Goal: Task Accomplishment & Management: Use online tool/utility

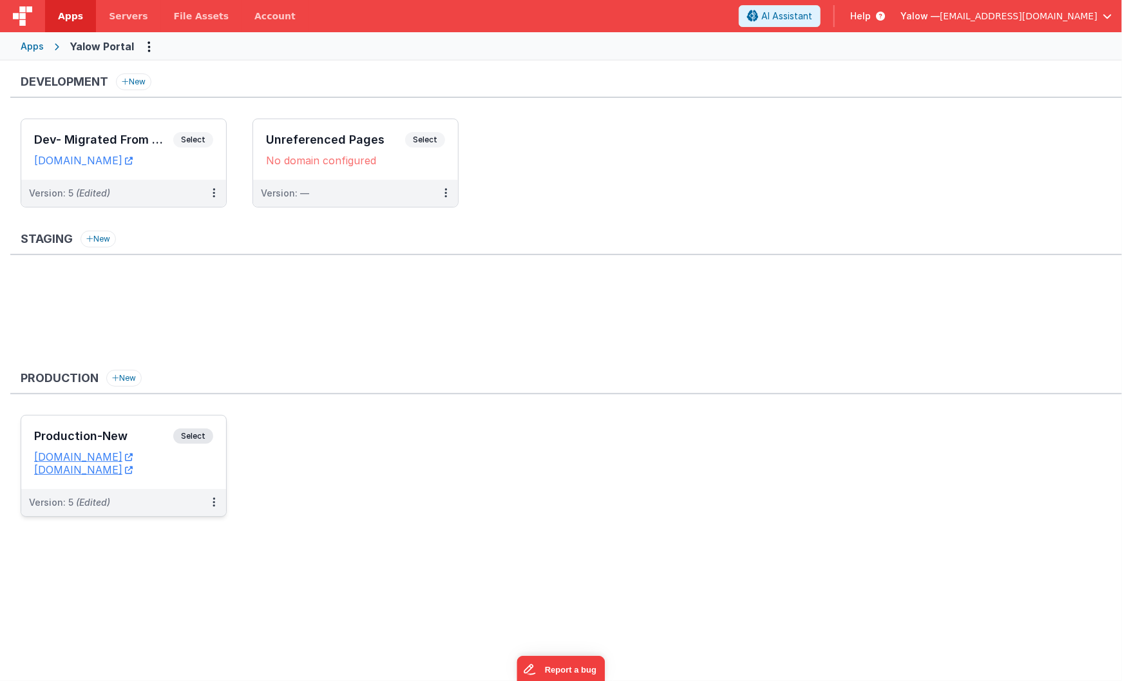
click at [193, 437] on span "Select" at bounding box center [193, 435] width 40 height 15
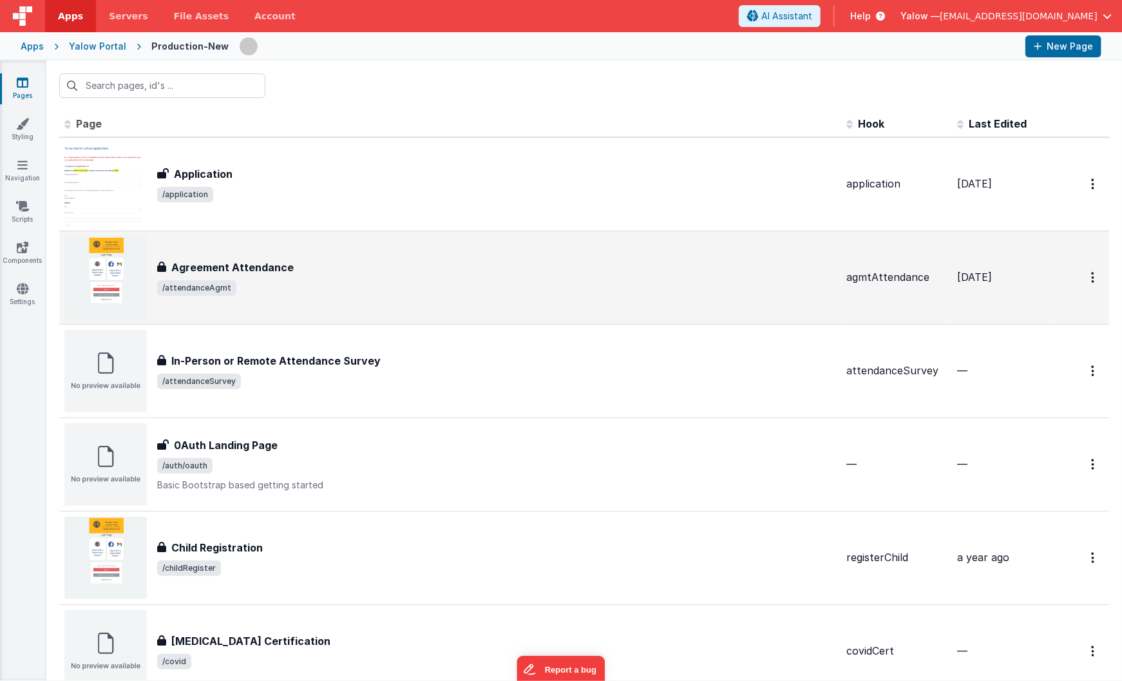
click at [242, 266] on h3 "Agreement Attendance" at bounding box center [232, 267] width 122 height 15
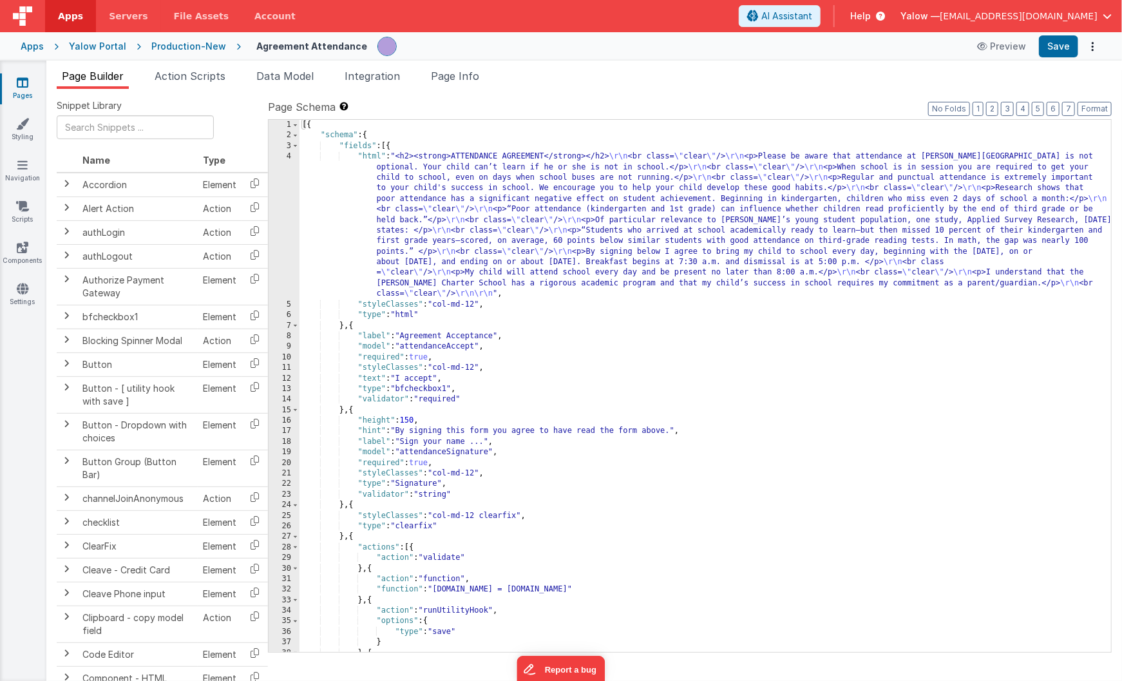
click at [521, 262] on div "[{ "schema" : { "fields" : [{ "html" : "<h2><strong>ATTENDANCE AGREEMENT</stron…" at bounding box center [706, 396] width 812 height 553
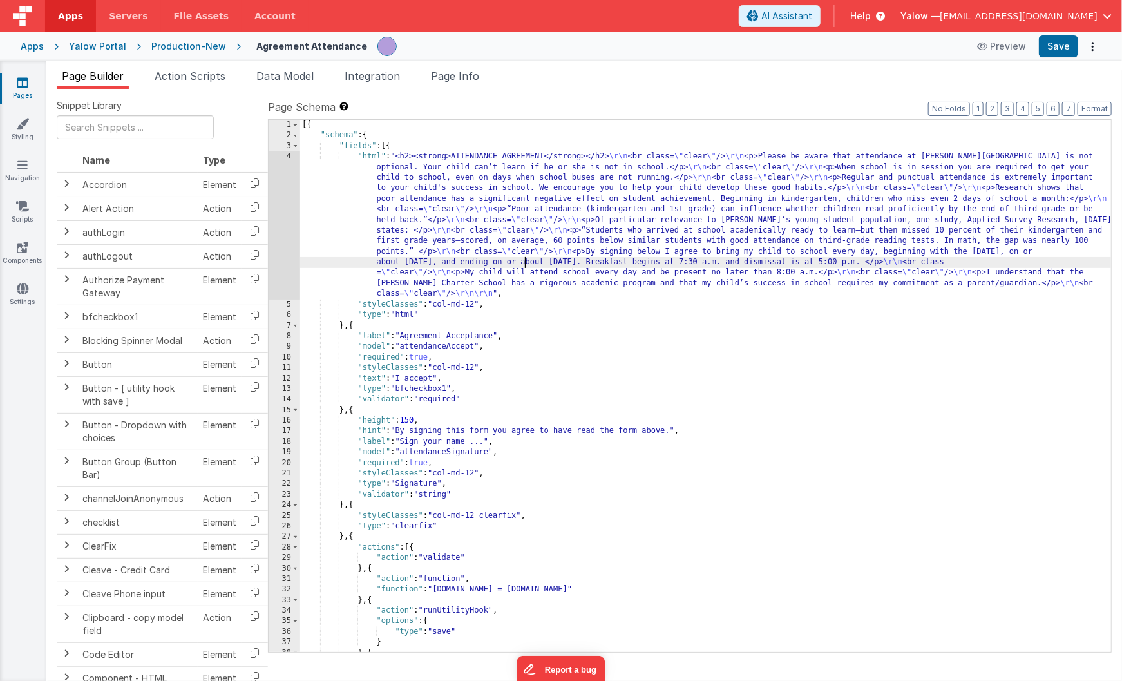
click at [496, 264] on div "[{ "schema" : { "fields" : [{ "html" : "<h2><strong>ATTENDANCE AGREEMENT</stron…" at bounding box center [706, 396] width 812 height 553
click at [419, 262] on div "[{ "schema" : { "fields" : [{ "html" : "<h2><strong>ATTENDANCE AGREEMENT</stron…" at bounding box center [706, 396] width 812 height 553
drag, startPoint x: 694, startPoint y: 263, endPoint x: 708, endPoint y: 264, distance: 14.2
click at [694, 263] on div "[{ "schema" : { "fields" : [{ "html" : "<h2><strong>ATTENDANCE AGREEMENT</stron…" at bounding box center [706, 396] width 812 height 553
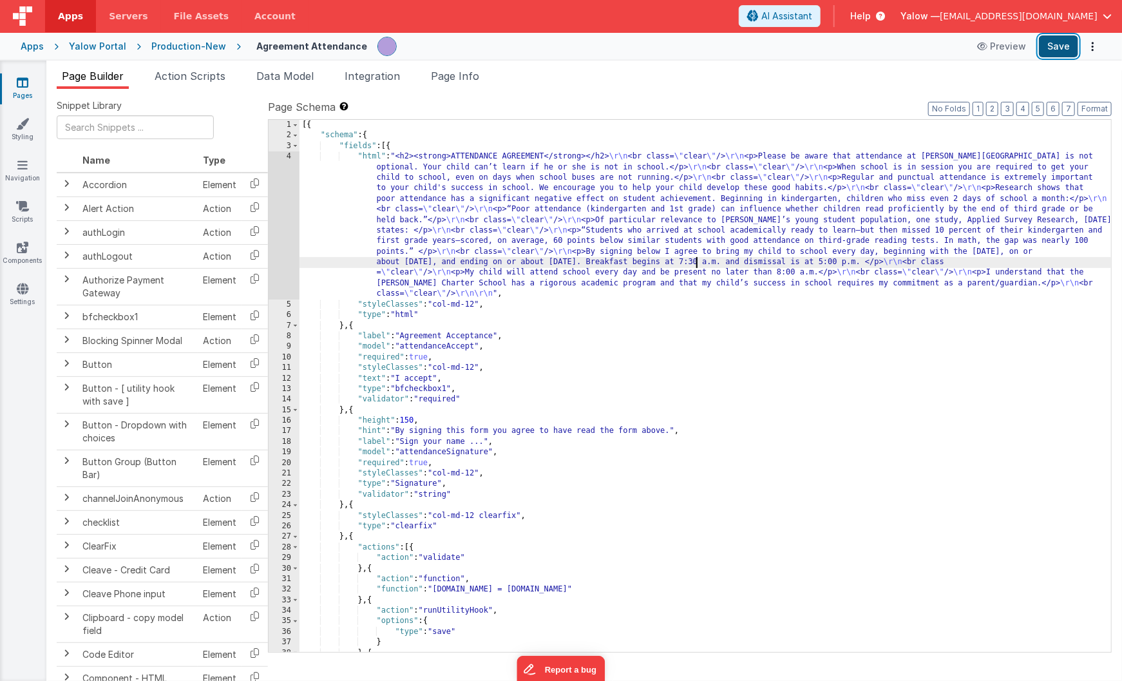
click at [1058, 47] on button "Save" at bounding box center [1058, 46] width 39 height 22
click at [178, 48] on div "Production-New" at bounding box center [188, 46] width 75 height 13
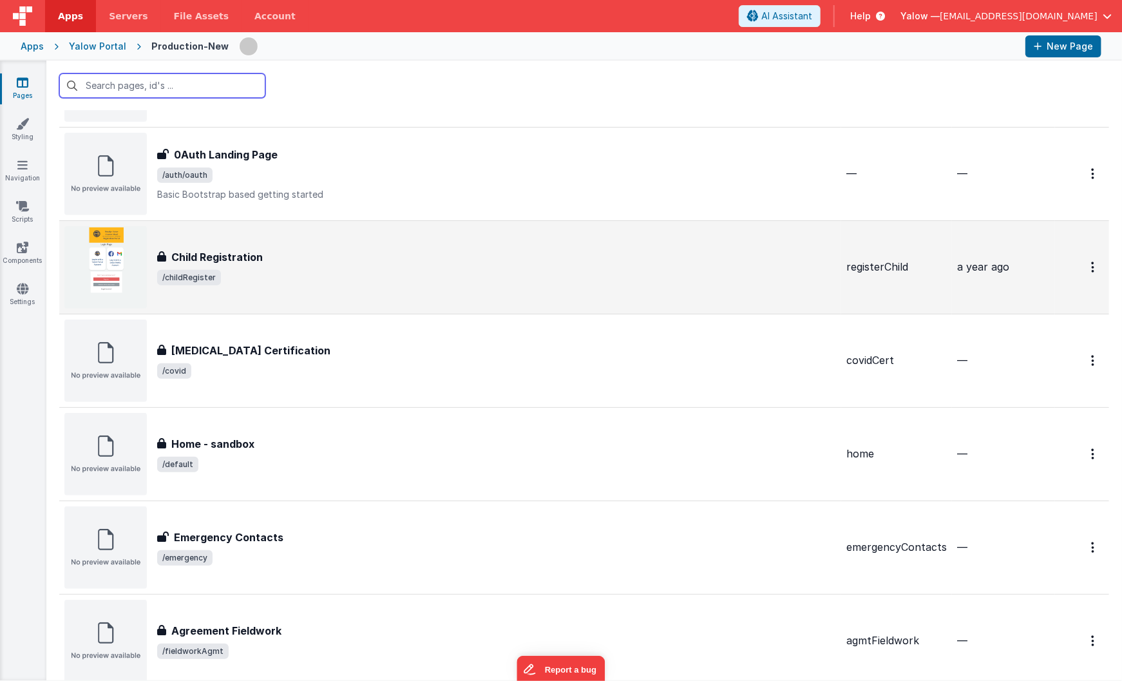
scroll to position [306, 0]
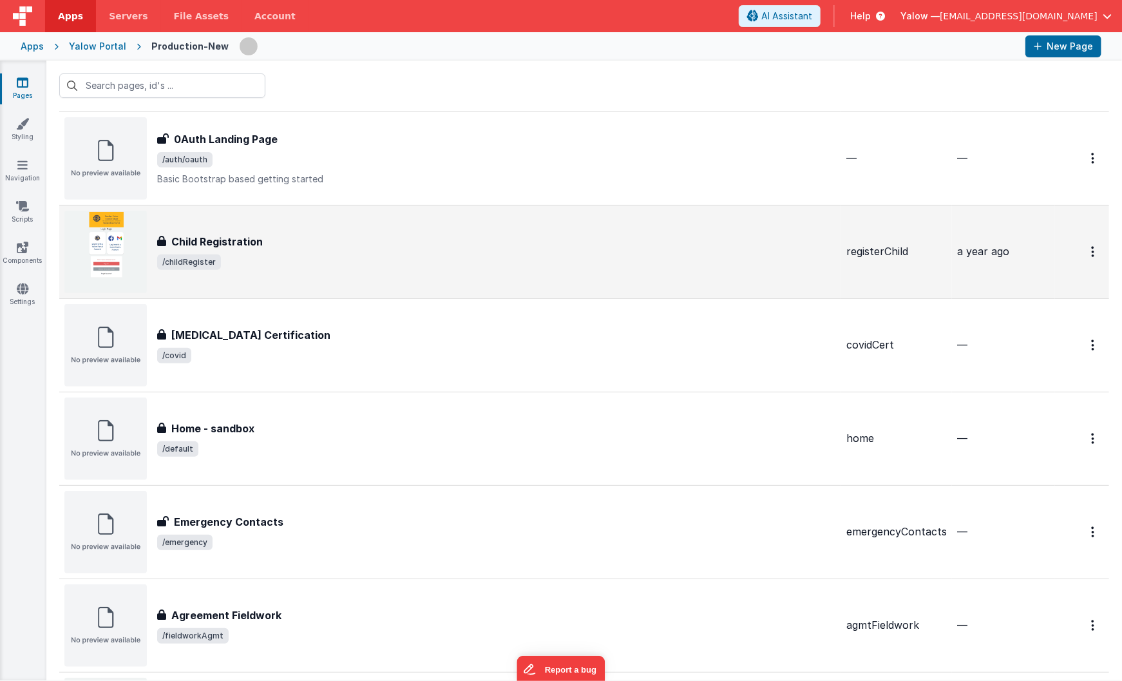
click at [238, 242] on h3 "Child Registration" at bounding box center [216, 241] width 91 height 15
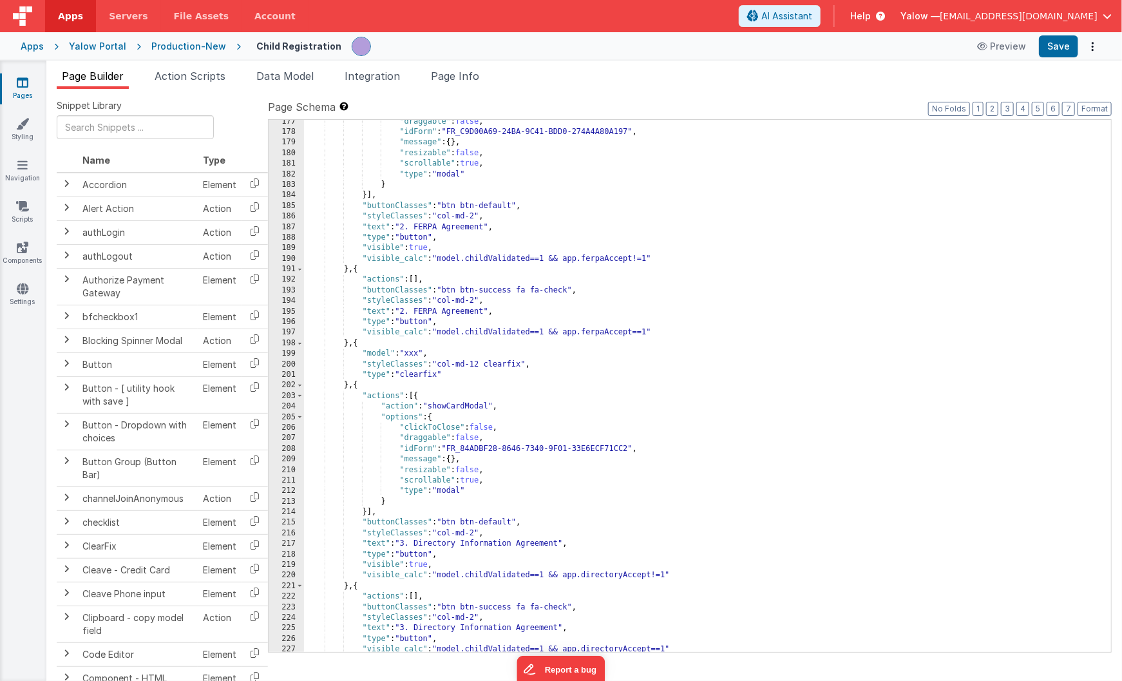
scroll to position [1905, 0]
click at [181, 47] on div "Production-New" at bounding box center [188, 46] width 75 height 13
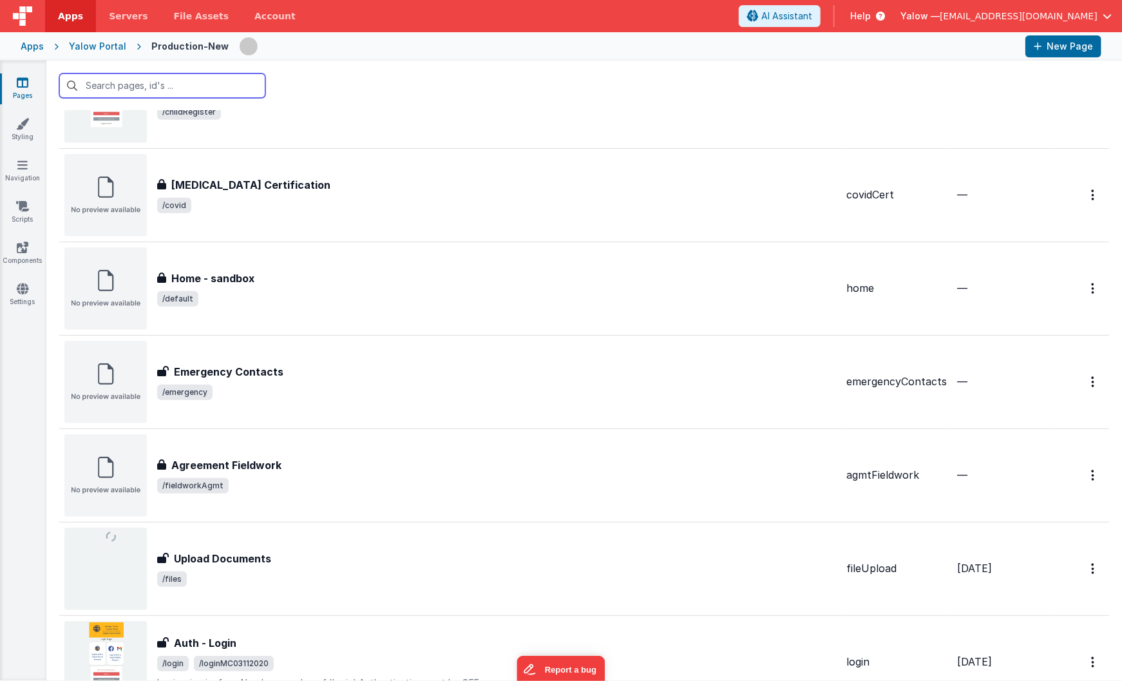
scroll to position [464, 0]
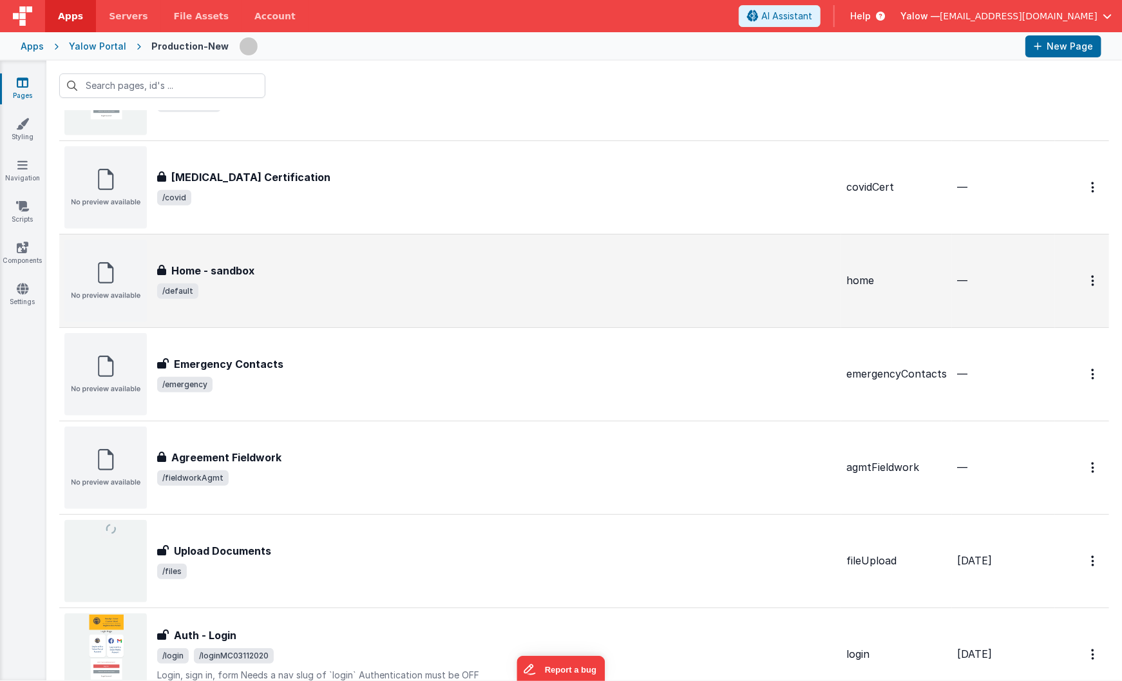
click at [242, 268] on h3 "Home - sandbox" at bounding box center [212, 270] width 83 height 15
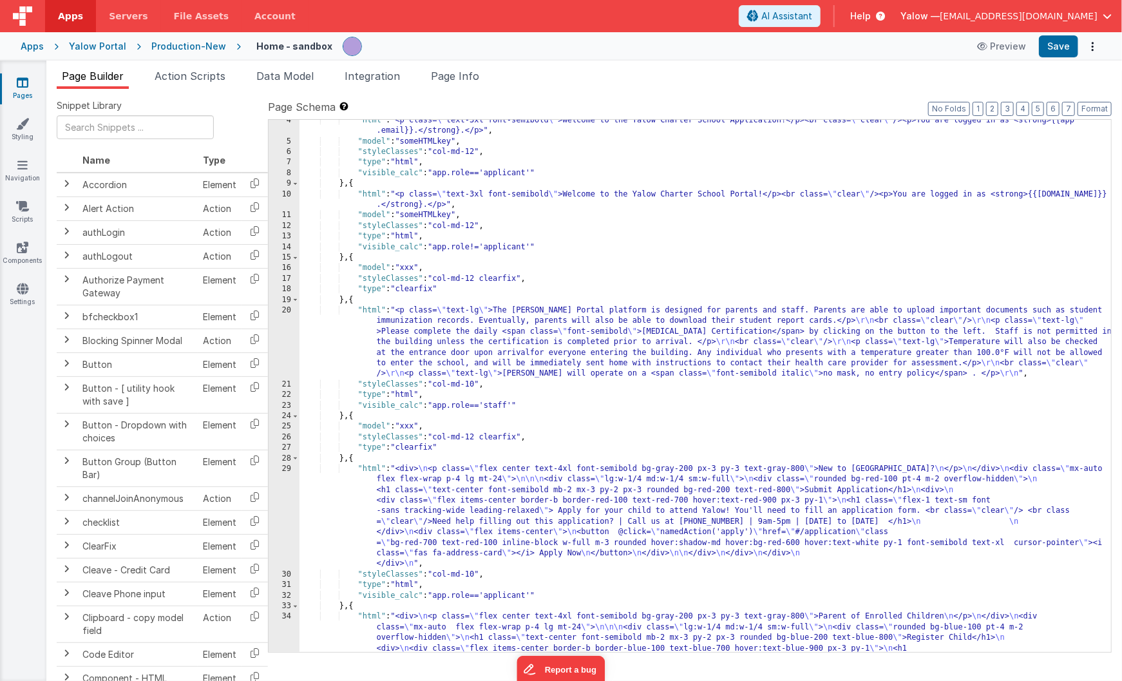
scroll to position [8, 0]
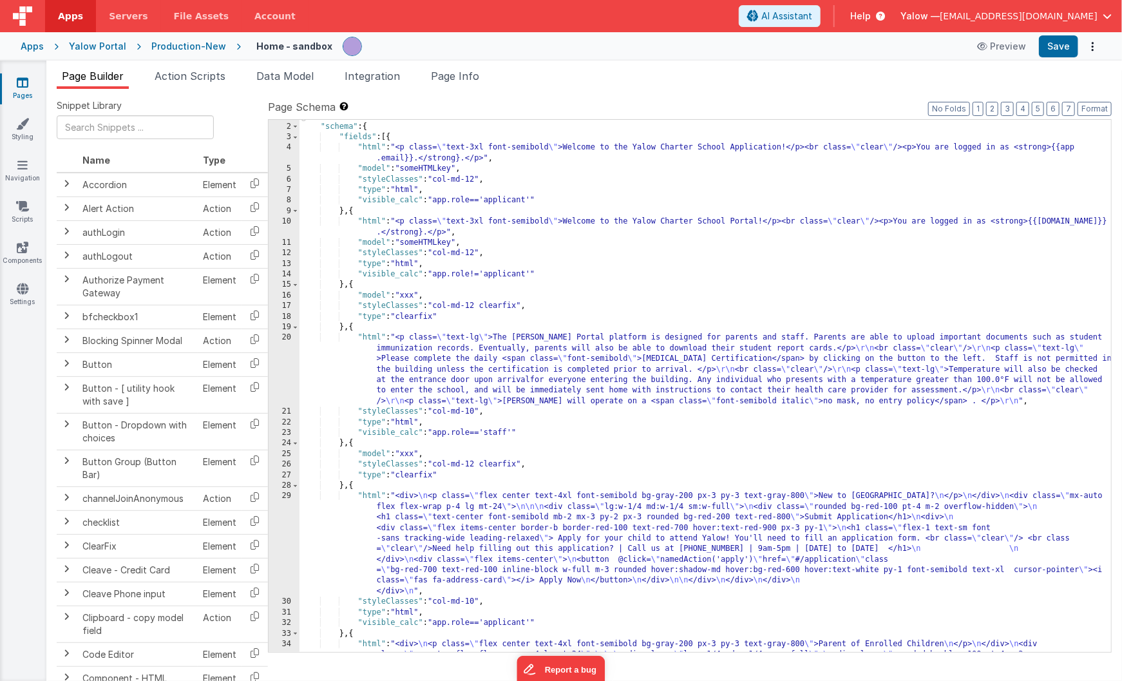
click at [173, 48] on div "Production-New" at bounding box center [188, 46] width 75 height 13
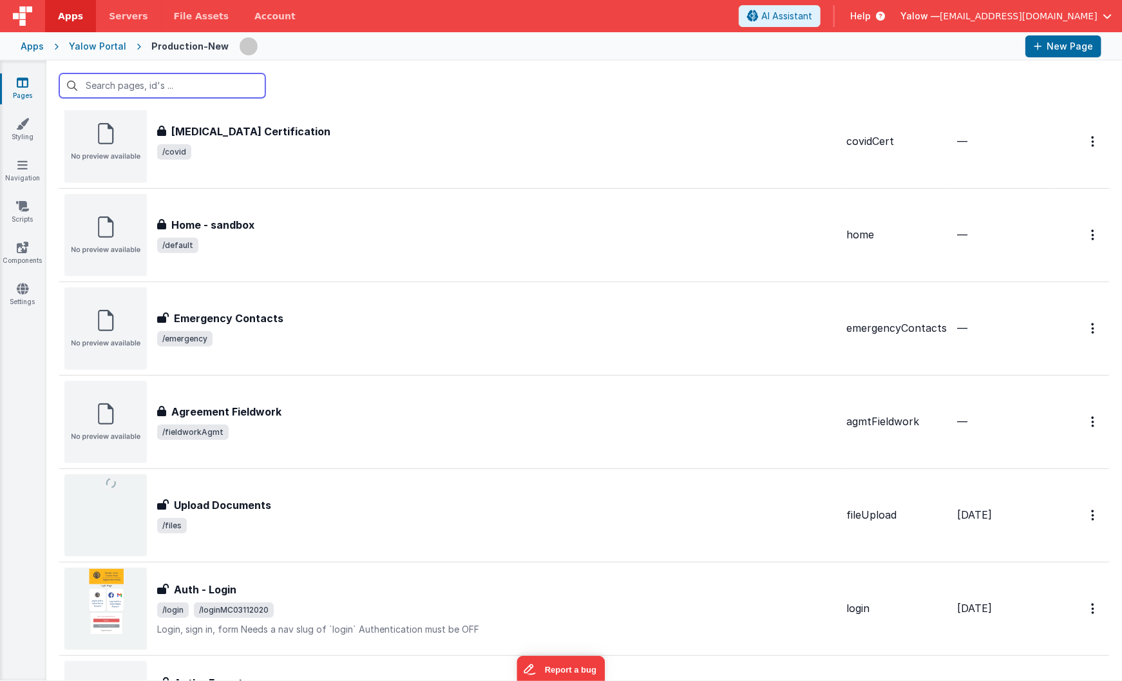
scroll to position [534, 0]
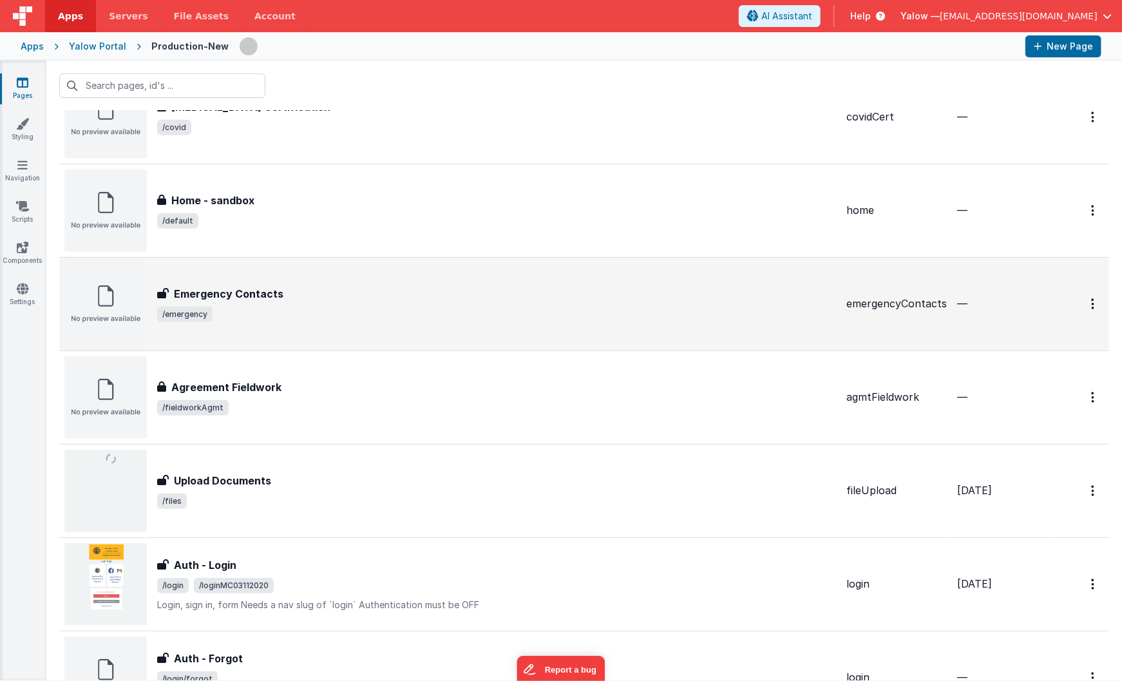
click at [367, 289] on div "Emergency Contacts" at bounding box center [496, 293] width 679 height 15
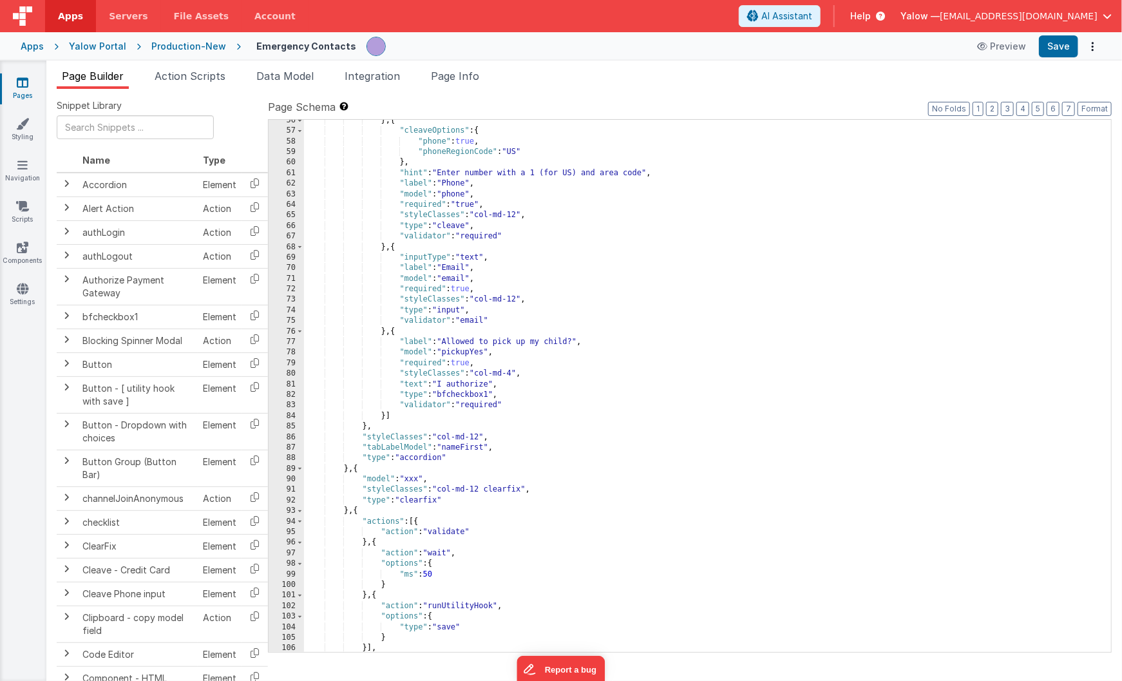
scroll to position [682, 0]
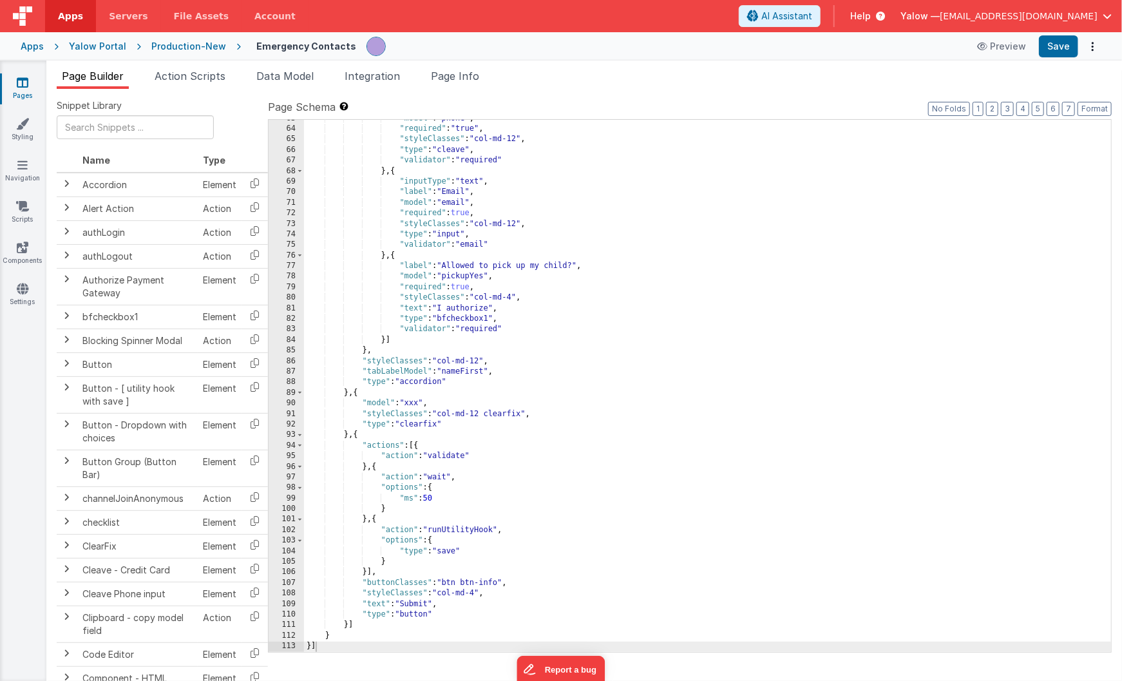
click at [188, 50] on div "Production-New" at bounding box center [188, 46] width 75 height 13
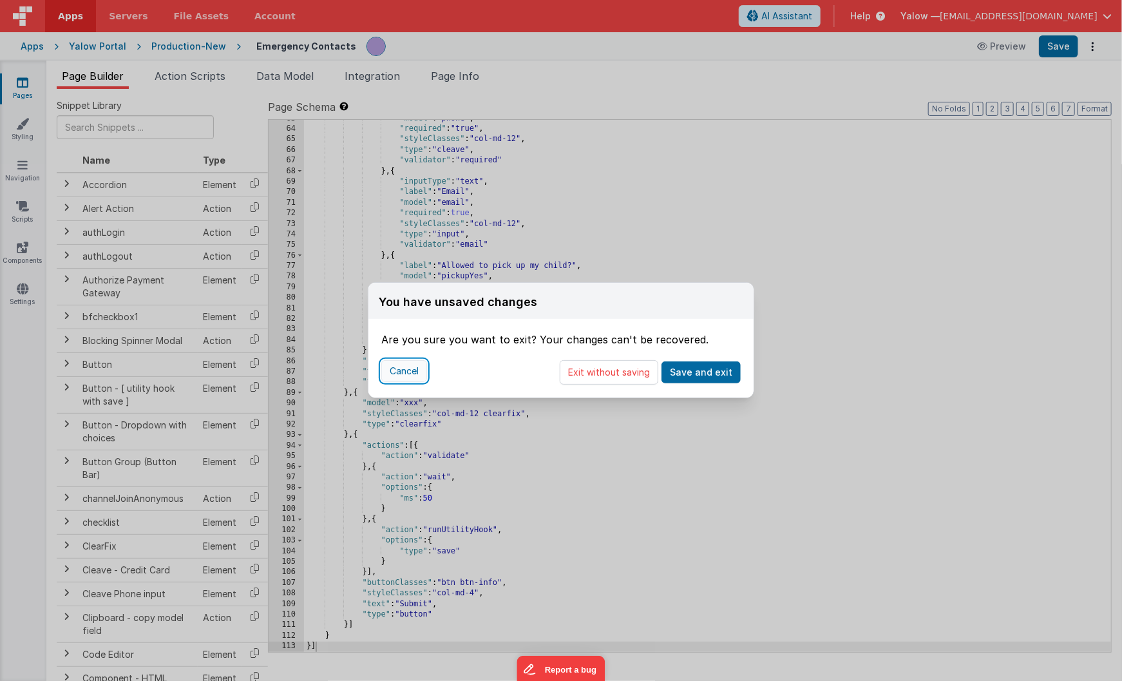
click at [403, 376] on button "Cancel" at bounding box center [404, 371] width 46 height 22
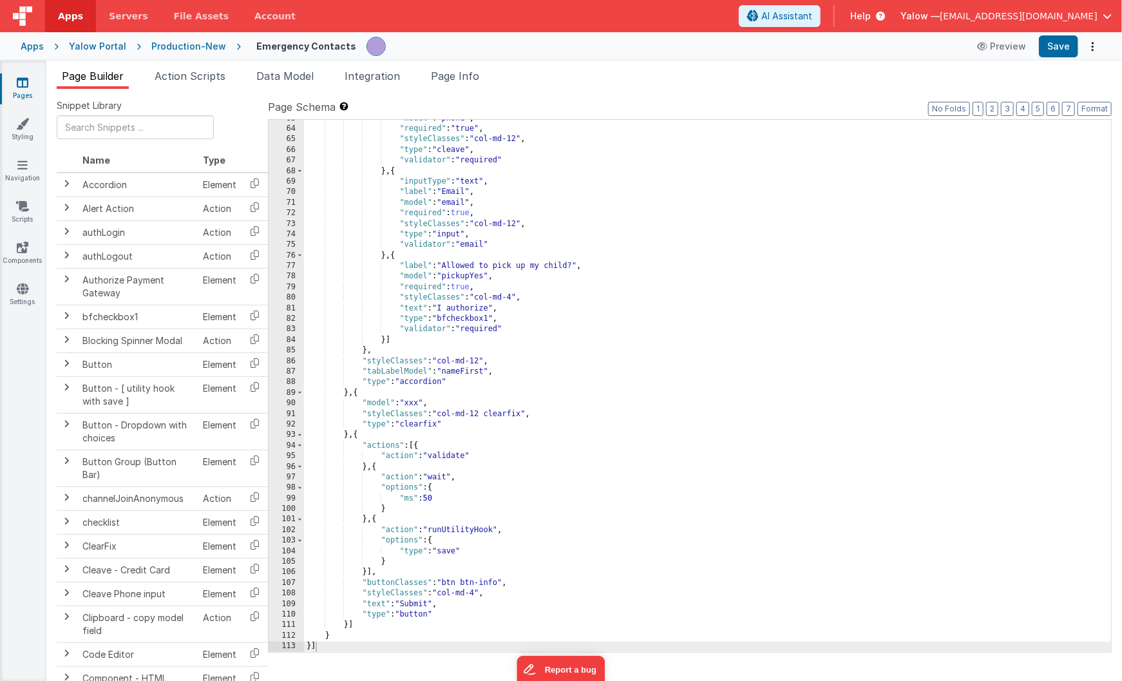
click at [185, 43] on div "Production-New" at bounding box center [188, 46] width 75 height 13
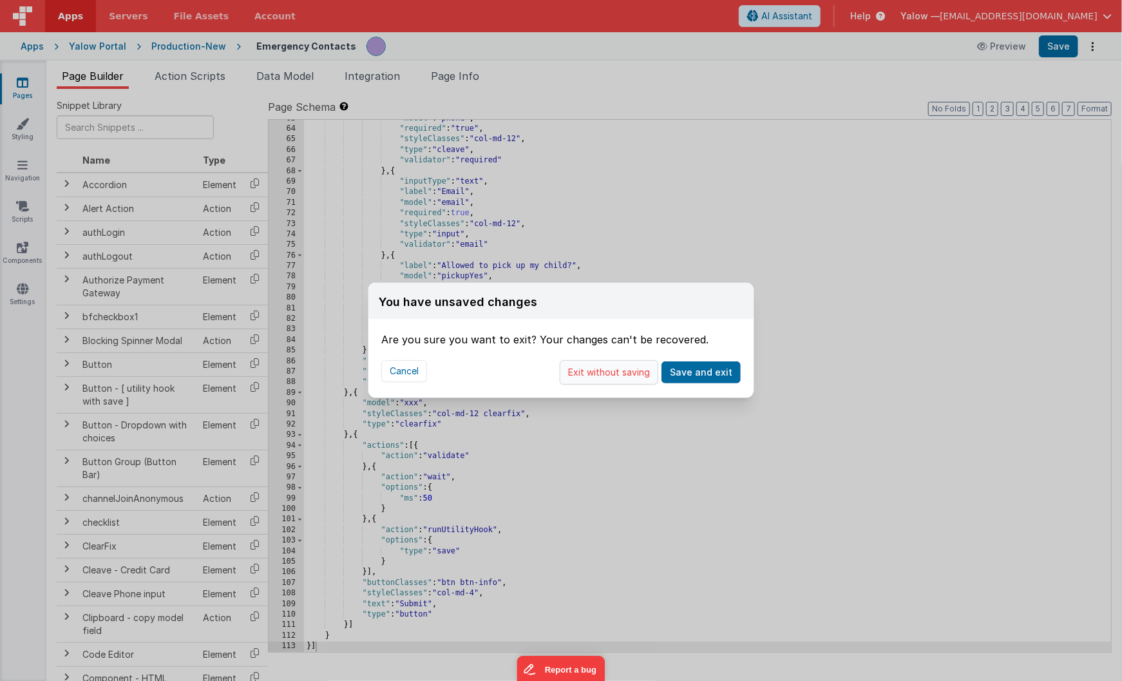
click at [620, 373] on button "Exit without saving" at bounding box center [609, 372] width 99 height 24
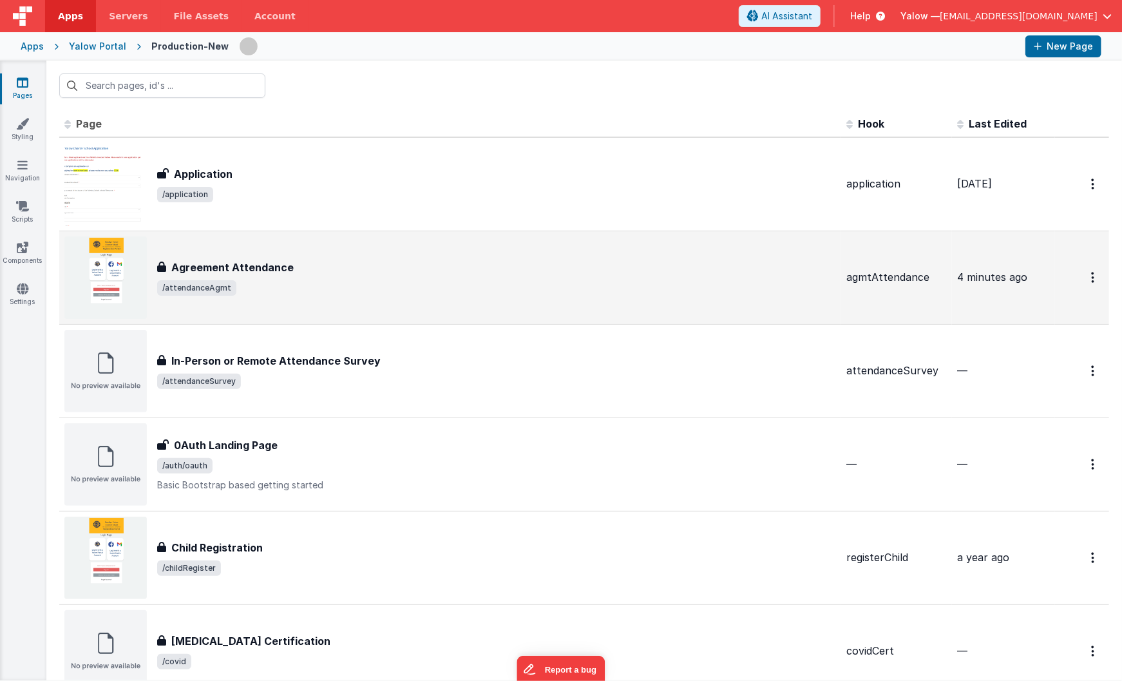
click at [233, 264] on h3 "Agreement Attendance" at bounding box center [232, 267] width 122 height 15
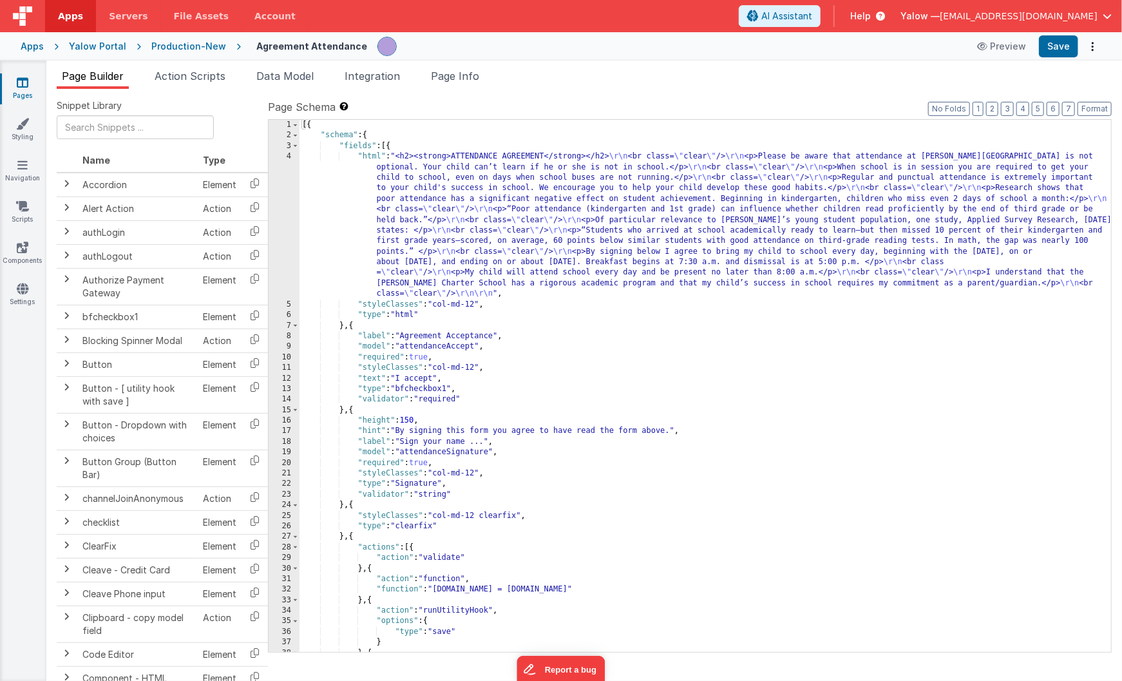
click at [186, 46] on div "Production-New" at bounding box center [188, 46] width 75 height 13
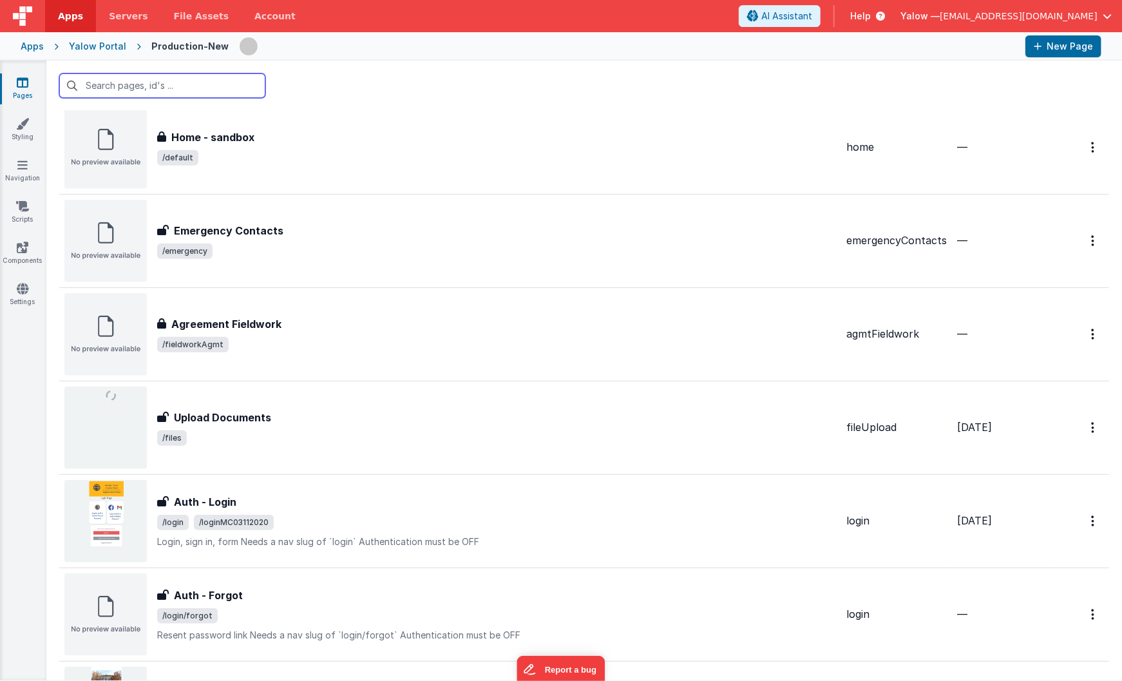
scroll to position [598, 0]
click at [426, 316] on div "Agreement Fieldwork" at bounding box center [496, 323] width 679 height 15
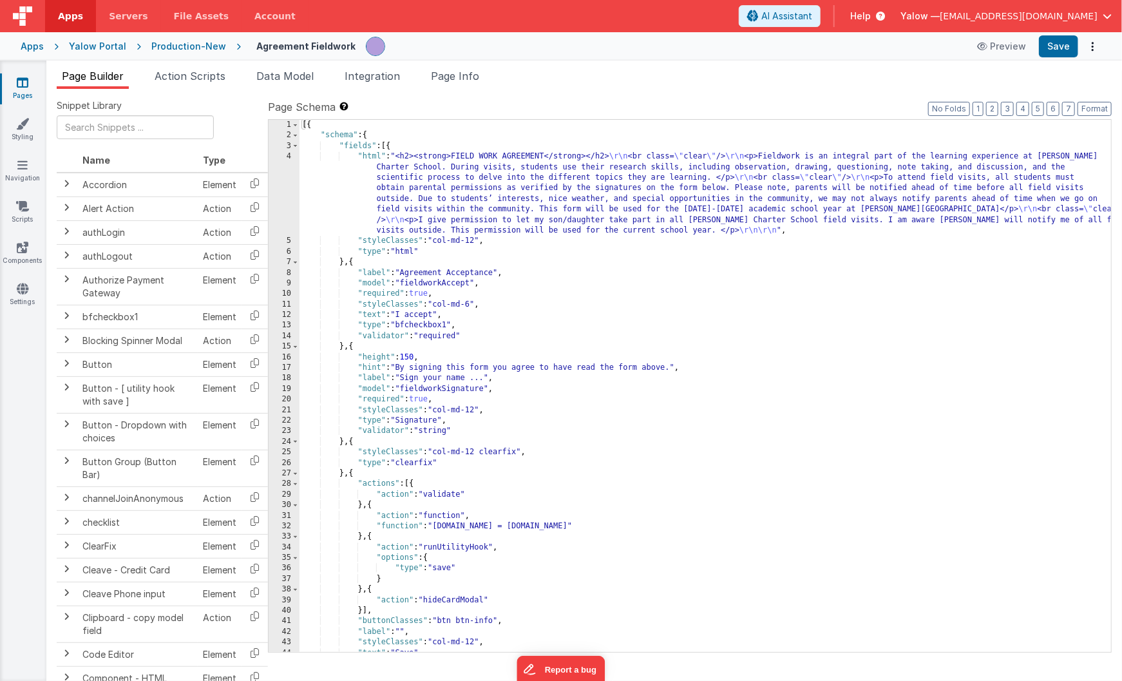
click at [696, 207] on div "[{ "schema" : { "fields" : [{ "html" : "<h2><strong>FIELD WORK AGREEMENT</stron…" at bounding box center [706, 396] width 812 height 553
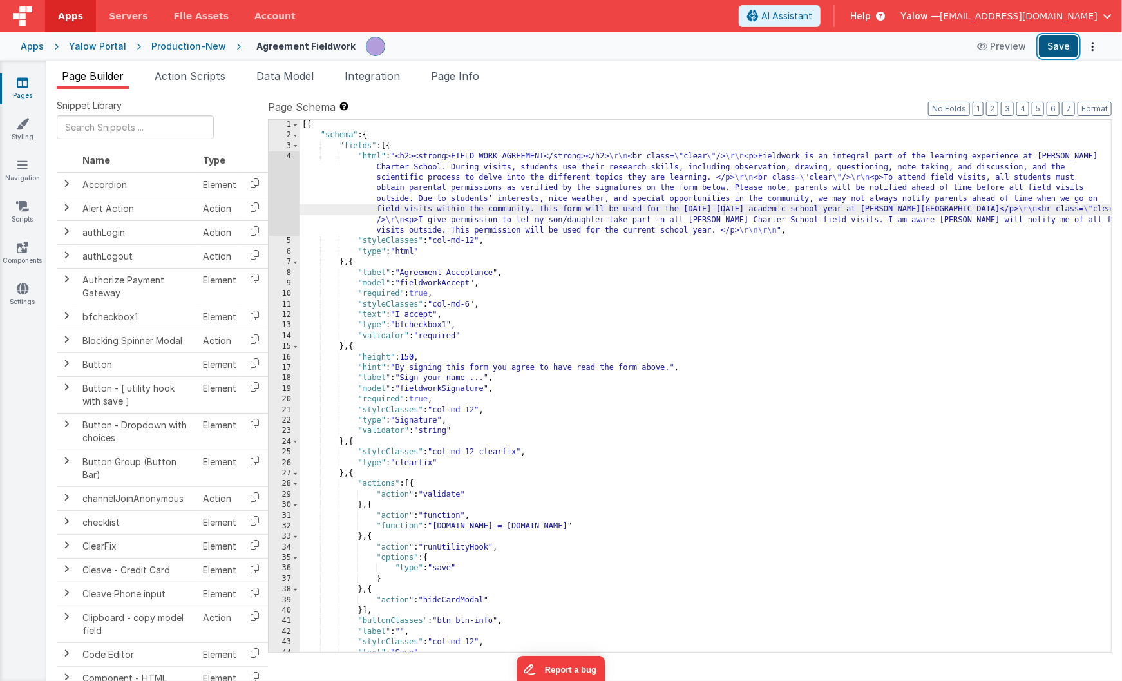
click at [1048, 51] on button "Save" at bounding box center [1058, 46] width 39 height 22
click at [184, 43] on div "Production-New" at bounding box center [188, 46] width 75 height 13
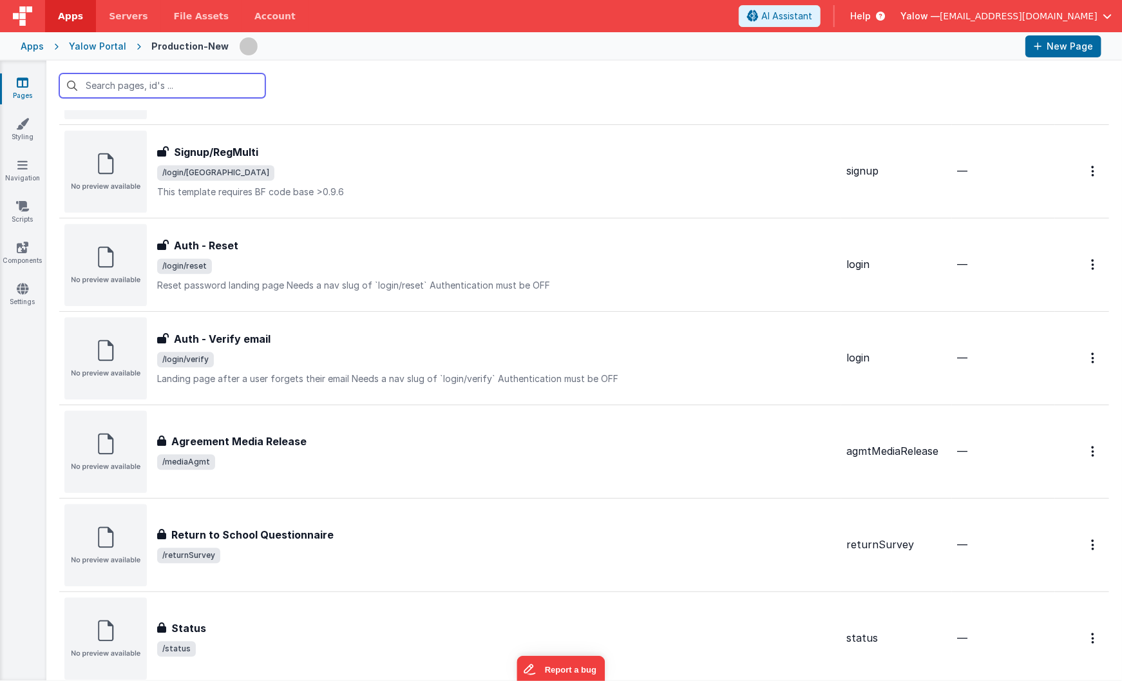
scroll to position [1665, 0]
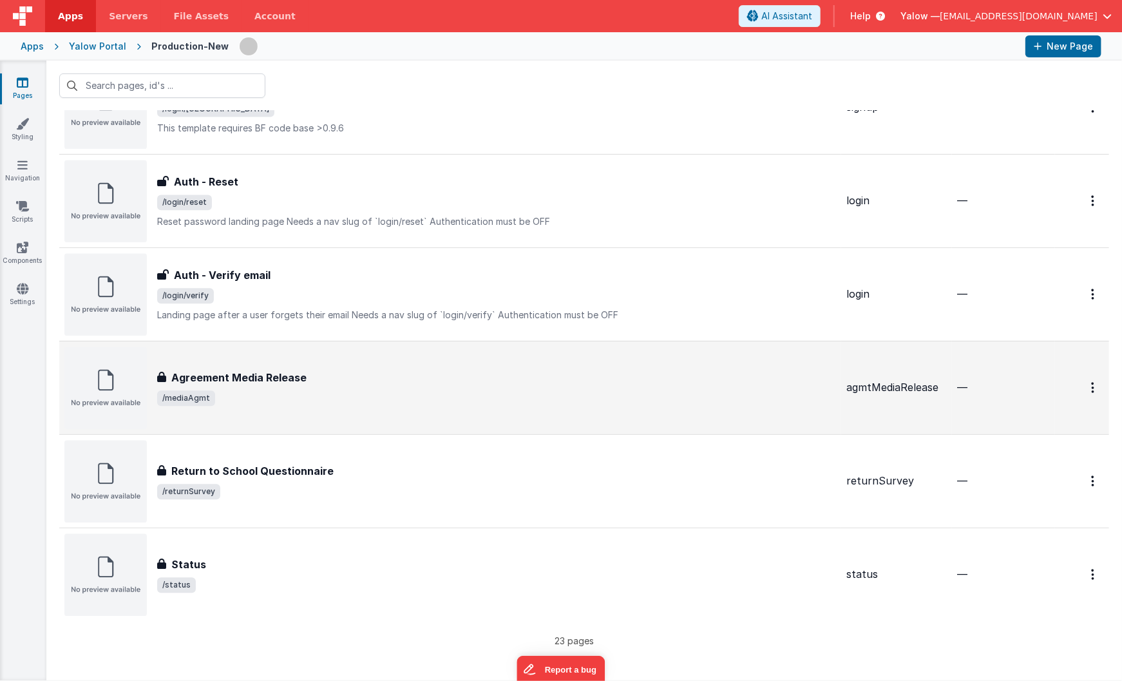
click at [342, 366] on div "Agreement Media Release Agreement Media Release /mediaAgmt" at bounding box center [450, 388] width 772 height 82
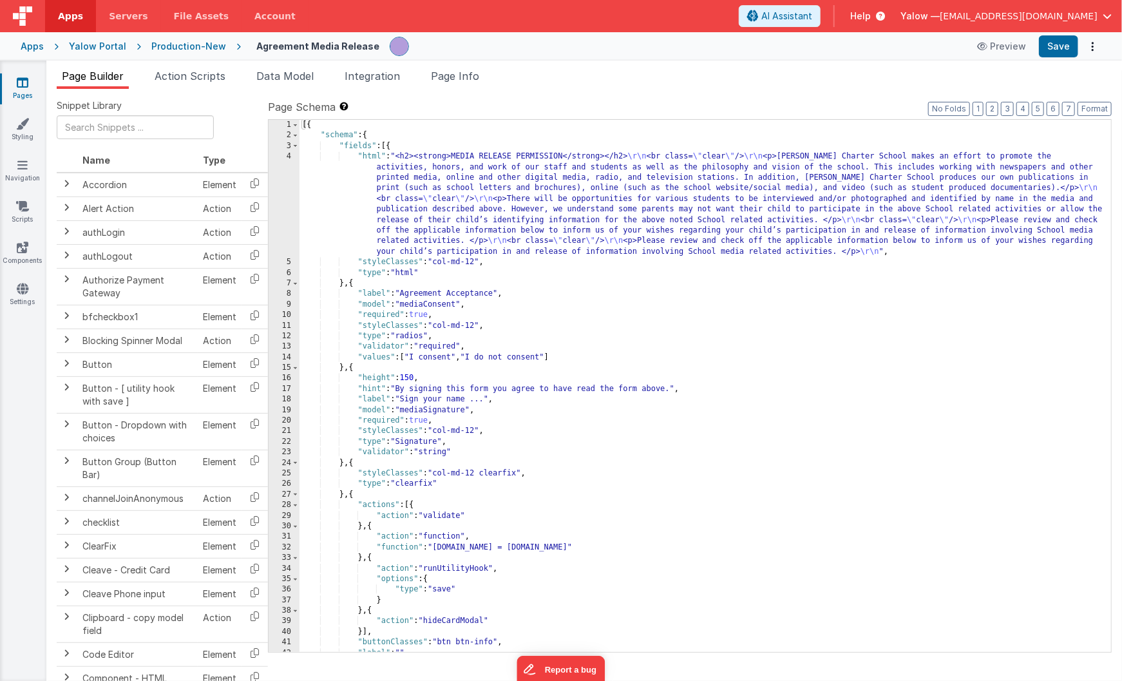
click at [175, 47] on div "Production-New" at bounding box center [188, 46] width 75 height 13
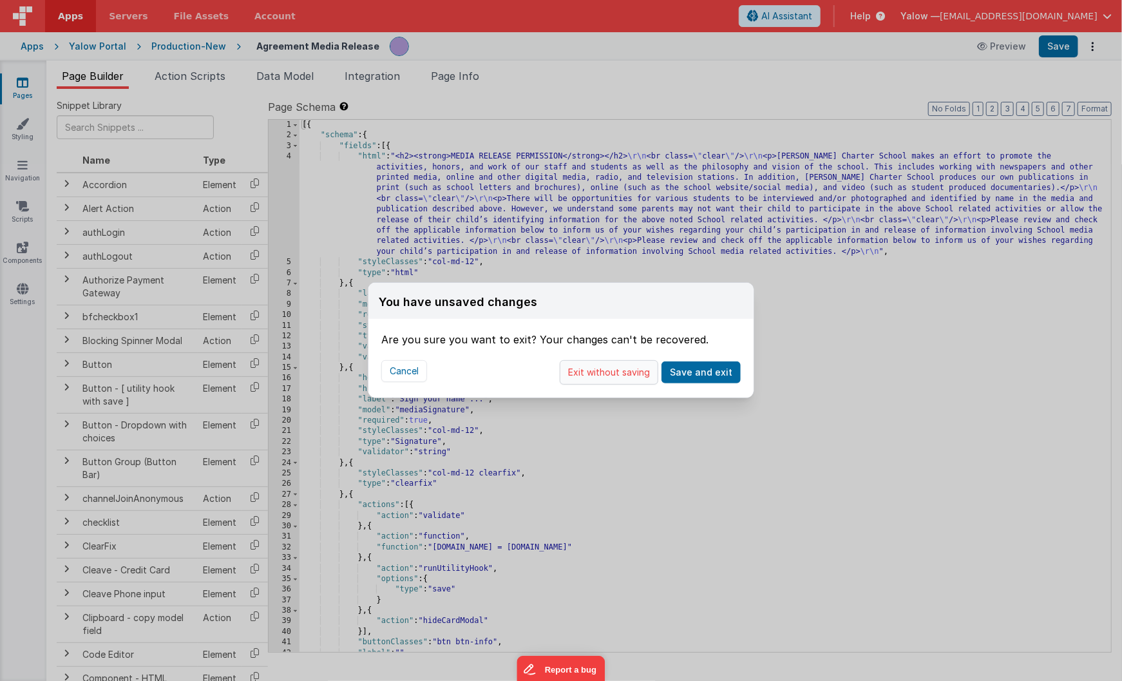
click at [628, 375] on button "Exit without saving" at bounding box center [609, 372] width 99 height 24
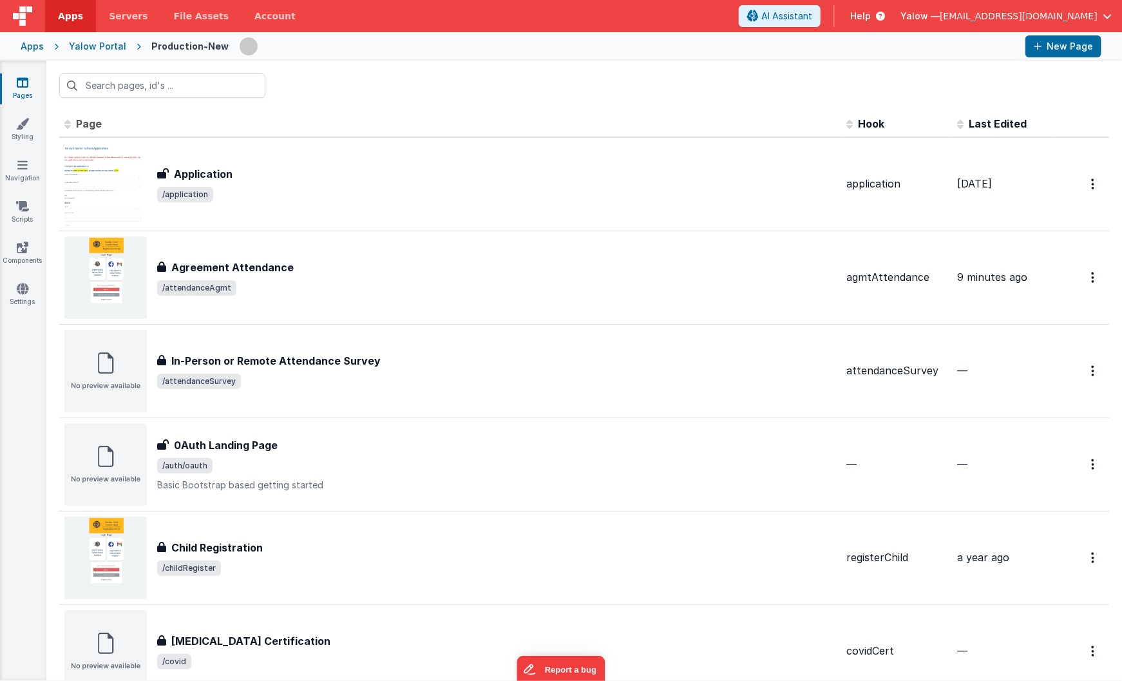
click at [93, 40] on div "Yalow Portal" at bounding box center [97, 46] width 57 height 13
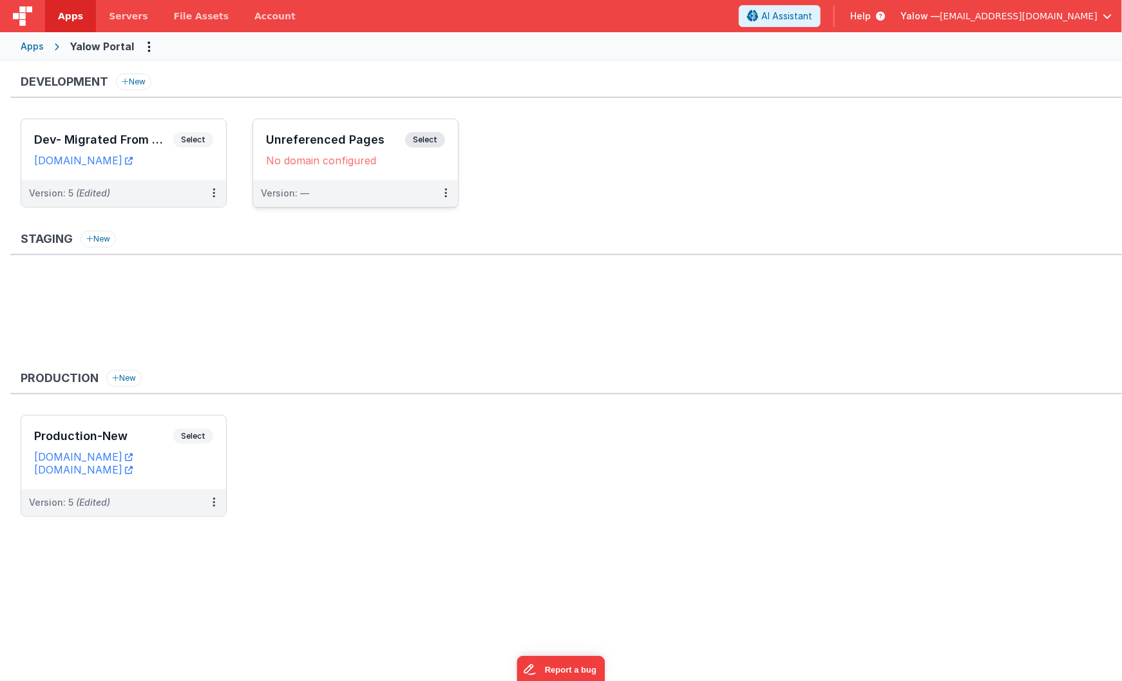
click at [420, 140] on span "Select" at bounding box center [425, 139] width 40 height 15
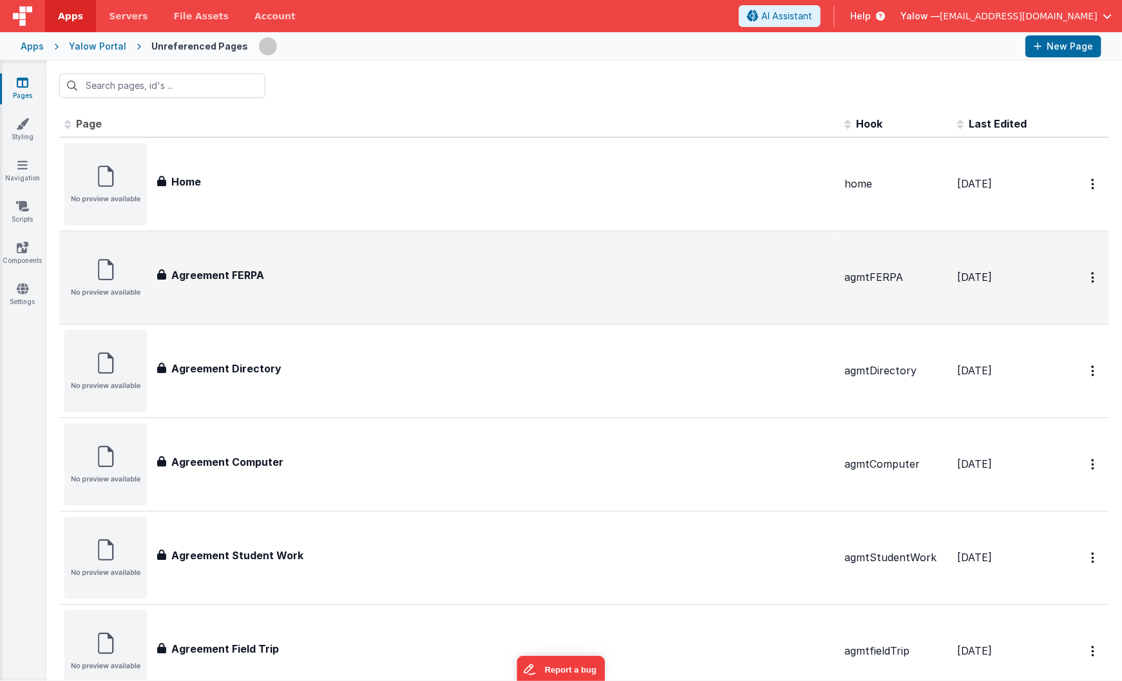
click at [317, 286] on div "Agreement FERPA Agreement FERPA" at bounding box center [495, 277] width 677 height 21
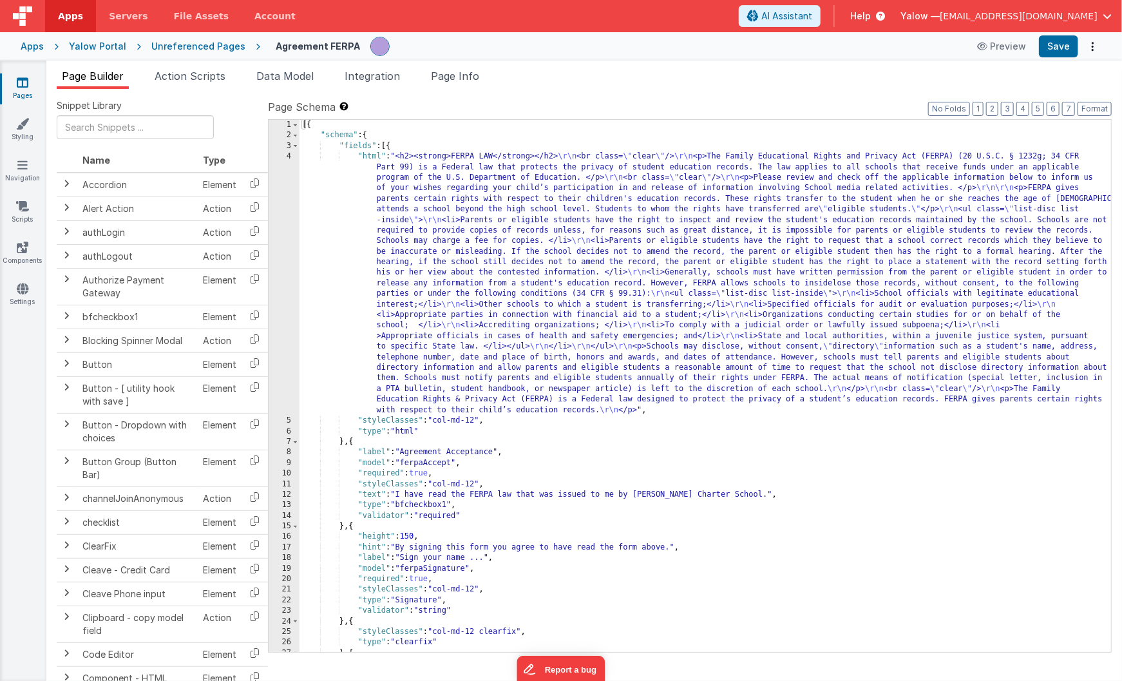
click at [206, 50] on div "Unreferenced Pages" at bounding box center [198, 46] width 94 height 13
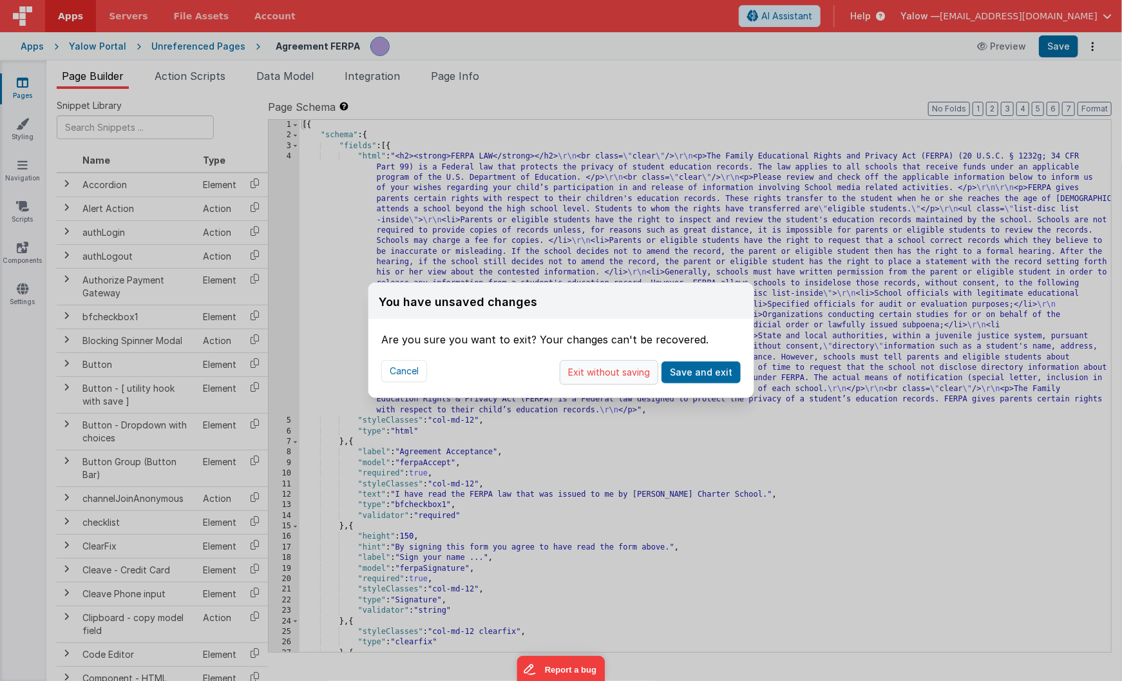
click at [630, 374] on button "Exit without saving" at bounding box center [609, 372] width 99 height 24
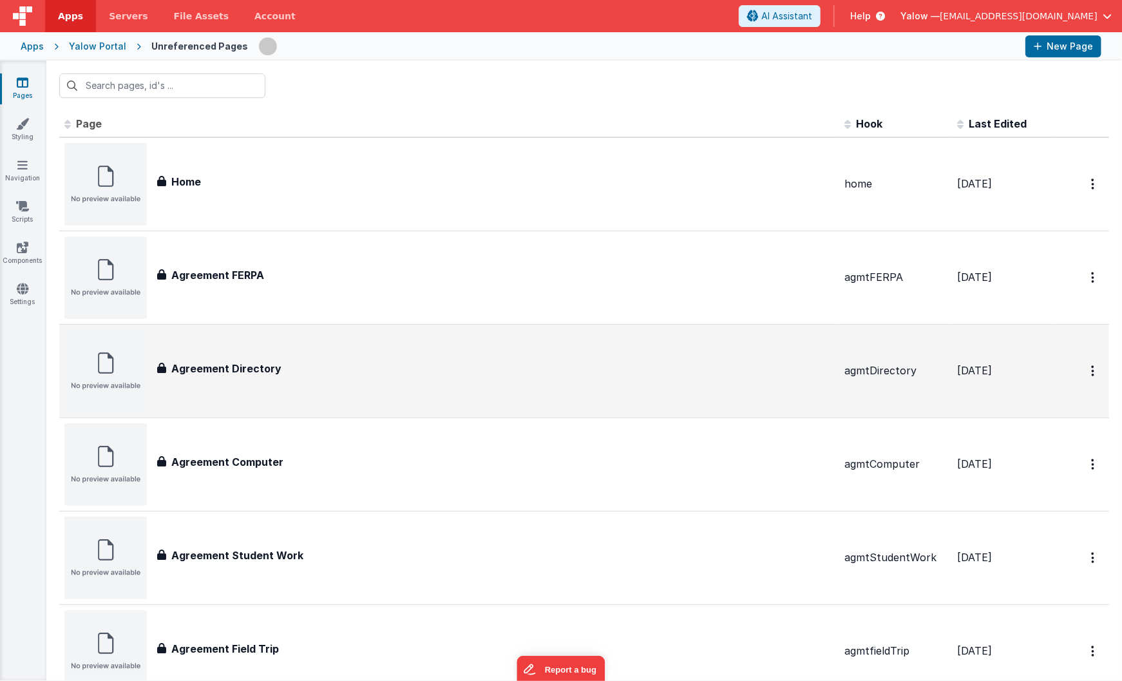
click at [356, 372] on div "Agreement Directory" at bounding box center [495, 368] width 677 height 15
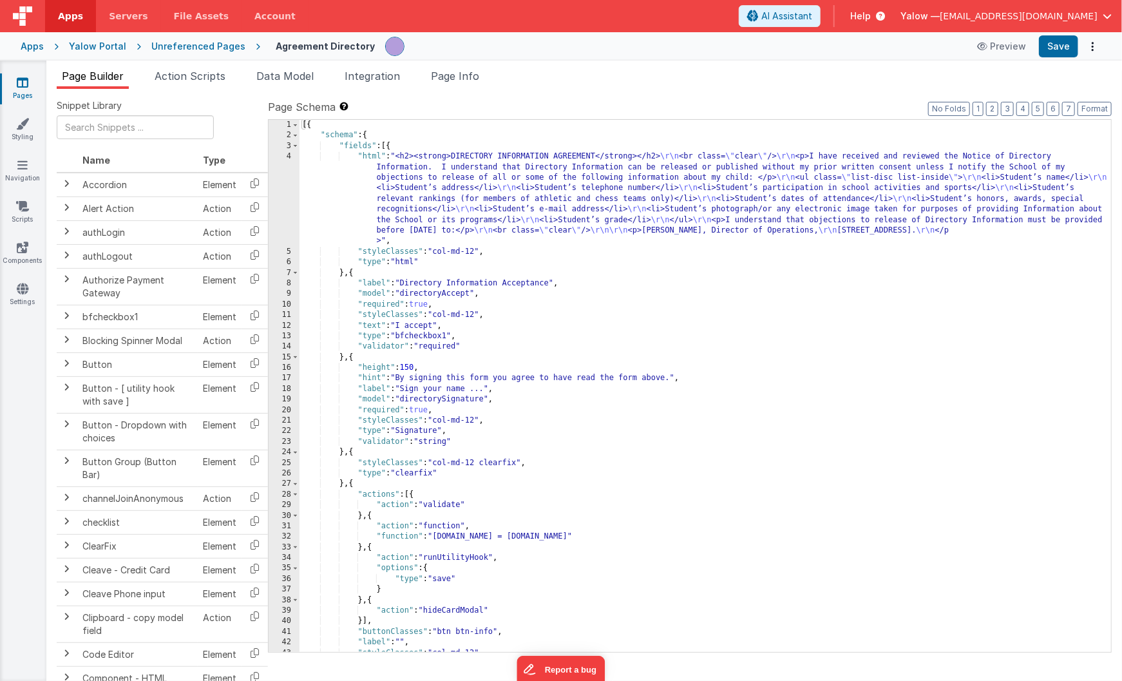
click at [484, 229] on div "[{ "schema" : { "fields" : [{ "html" : "<h2><strong>DIRECTORY INFORMATION AGREE…" at bounding box center [706, 396] width 812 height 553
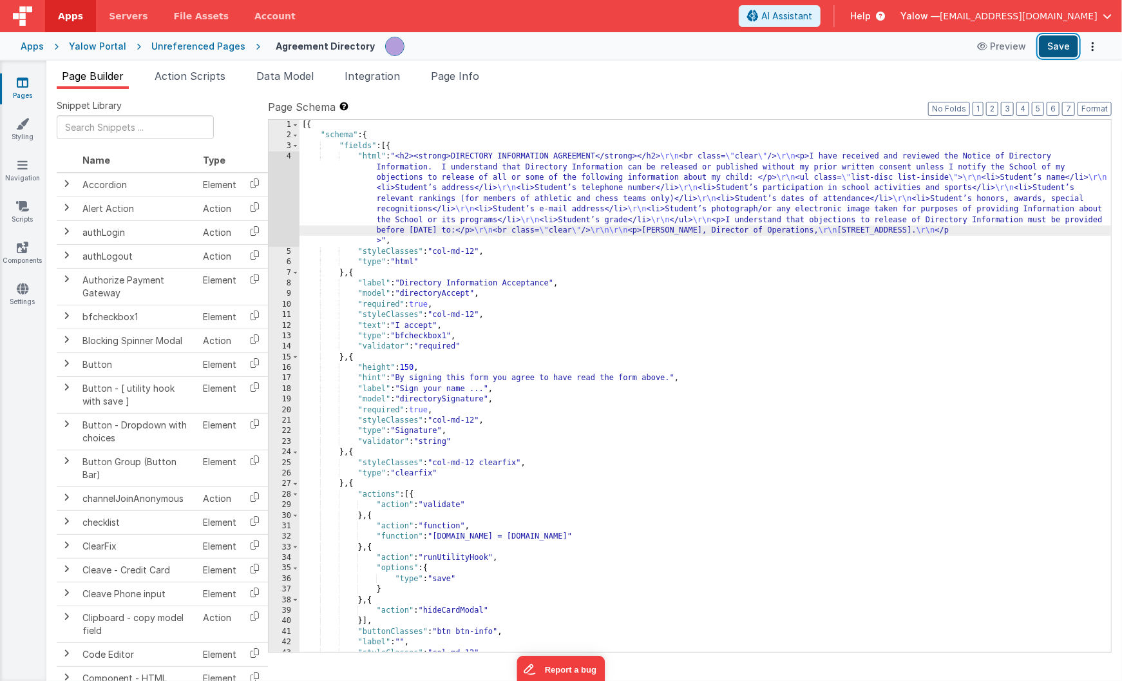
click at [1064, 52] on button "Save" at bounding box center [1058, 46] width 39 height 22
click at [205, 45] on div "Unreferenced Pages" at bounding box center [198, 46] width 94 height 13
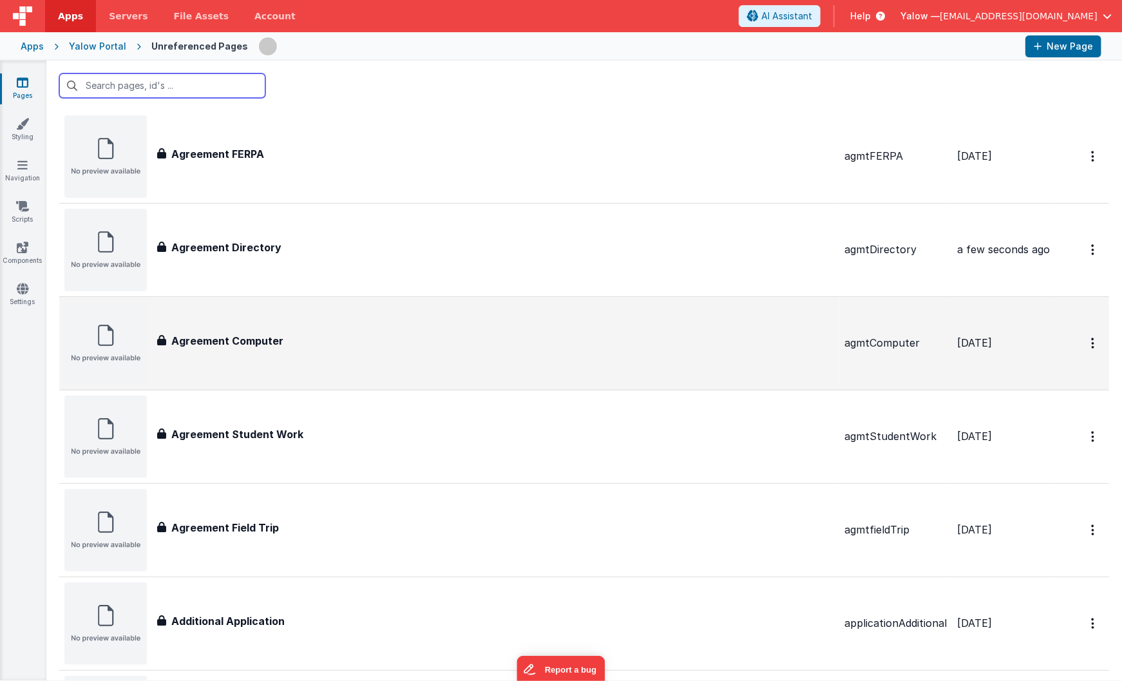
scroll to position [126, 0]
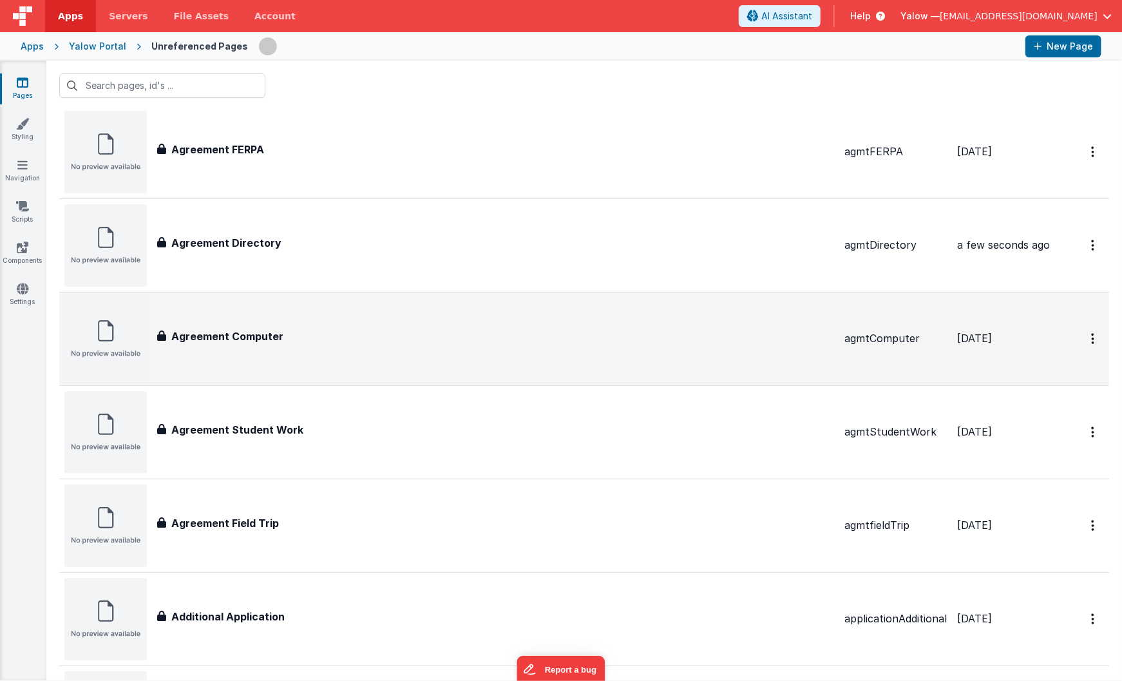
click at [386, 362] on div "Agreement Computer Agreement Computer" at bounding box center [449, 339] width 770 height 82
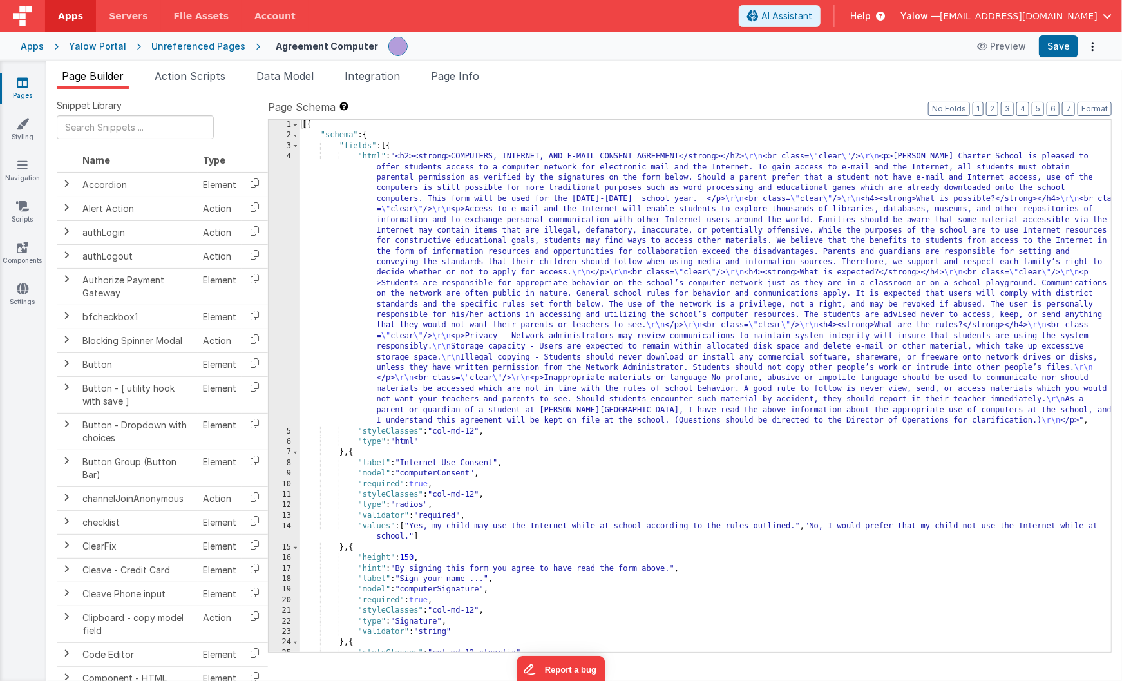
click at [586, 198] on div "[{ "schema" : { "fields" : [{ "html" : "<h2><strong>COMPUTERS, INTERNET, AND E-…" at bounding box center [706, 396] width 812 height 553
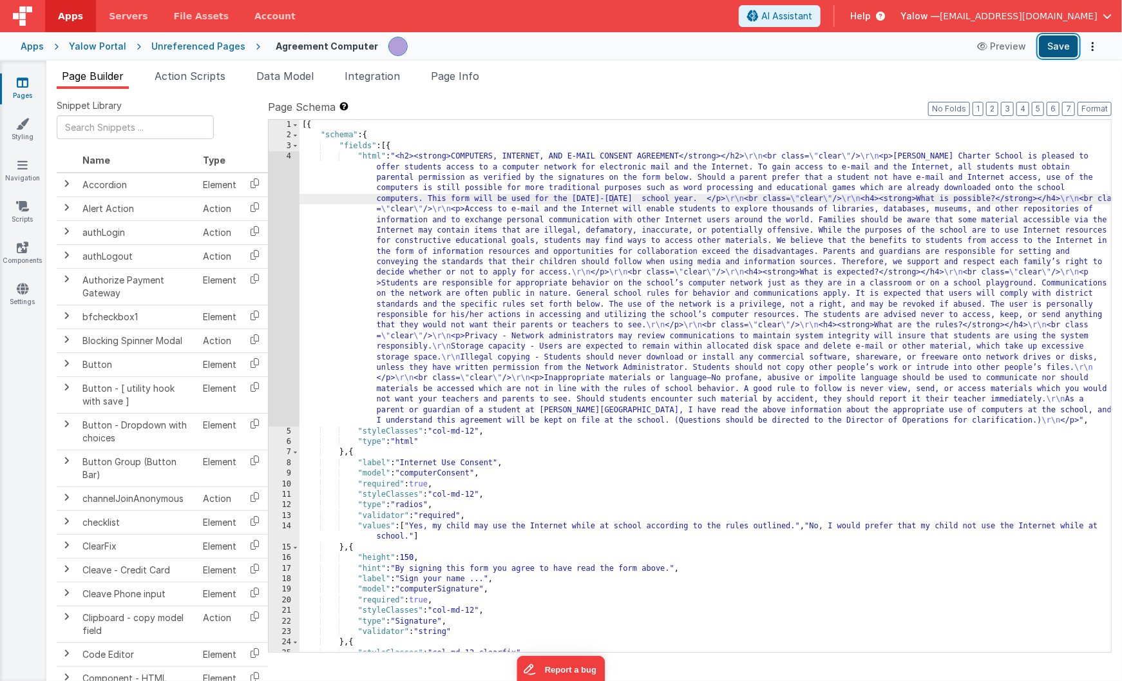
click at [1055, 47] on button "Save" at bounding box center [1058, 46] width 39 height 22
click at [204, 48] on div "Unreferenced Pages" at bounding box center [198, 46] width 94 height 13
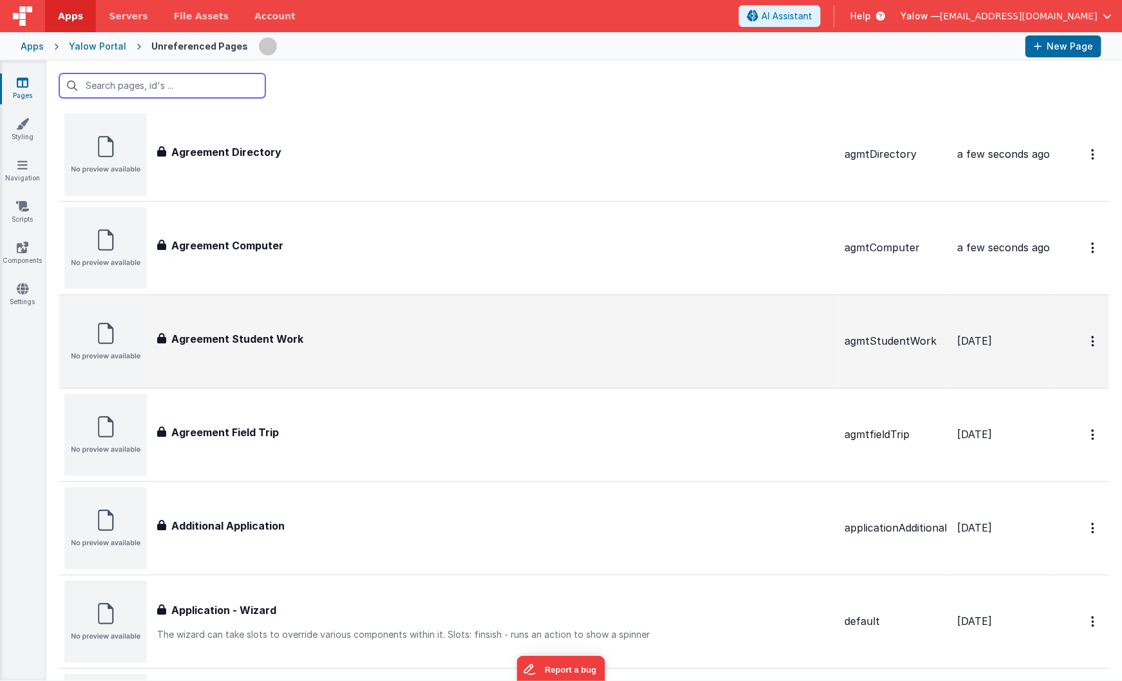
scroll to position [227, 0]
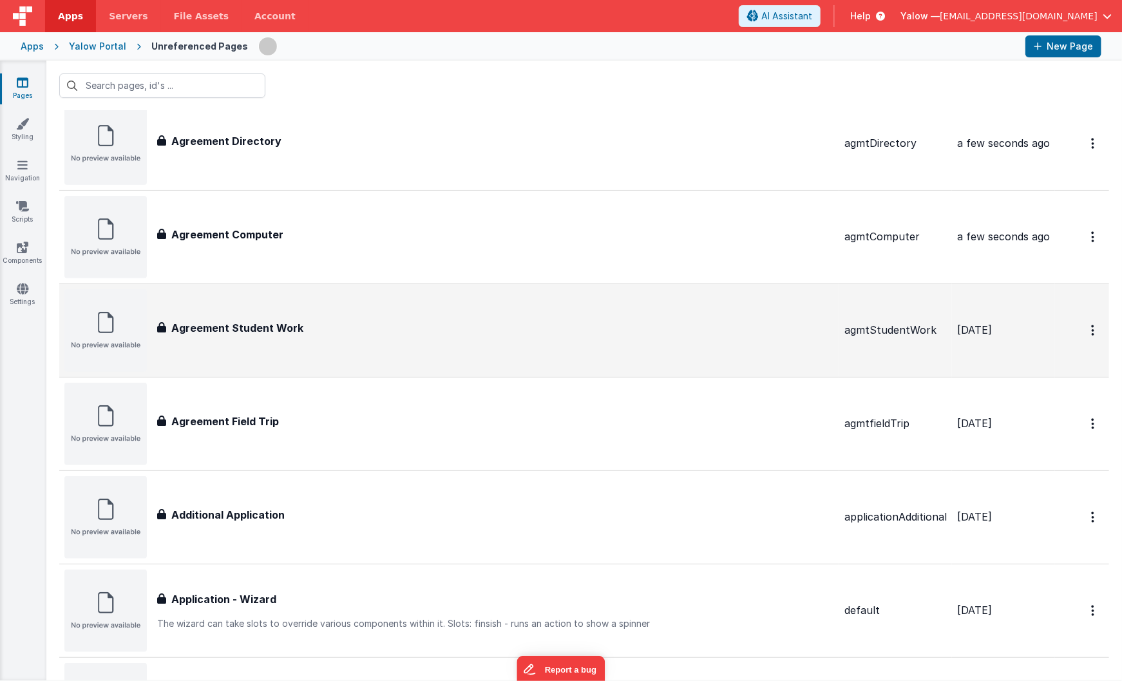
click at [298, 332] on h3 "Agreement Student Work" at bounding box center [237, 327] width 132 height 15
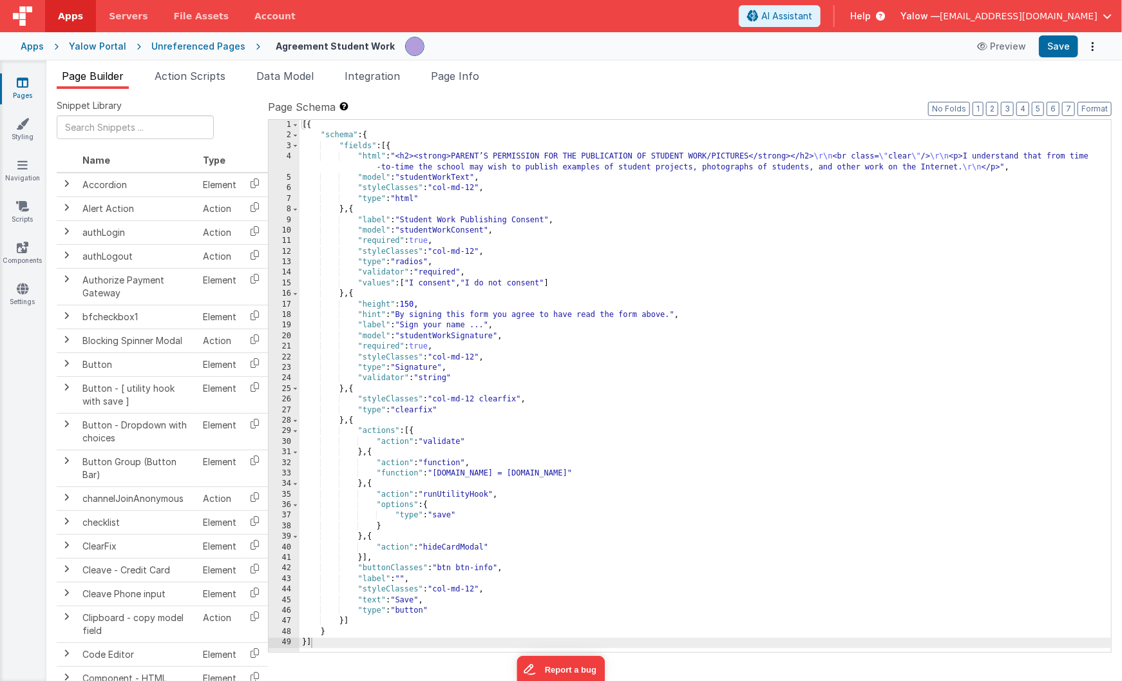
click at [187, 46] on div "Unreferenced Pages" at bounding box center [198, 46] width 94 height 13
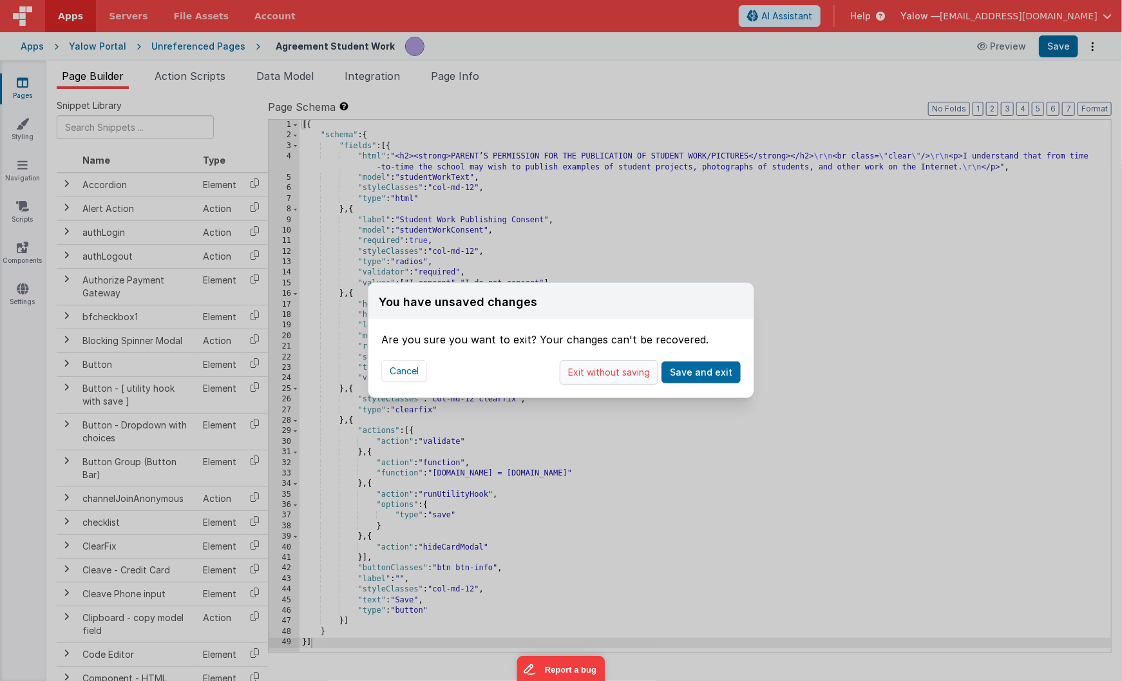
click at [632, 380] on button "Exit without saving" at bounding box center [609, 372] width 99 height 24
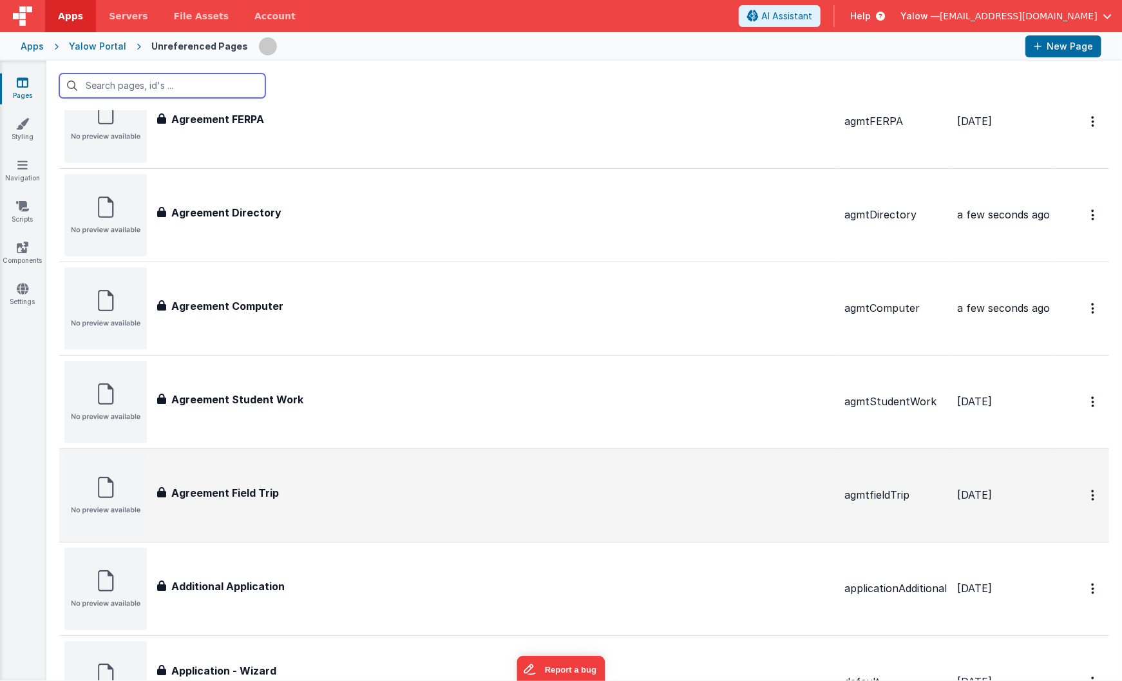
scroll to position [158, 0]
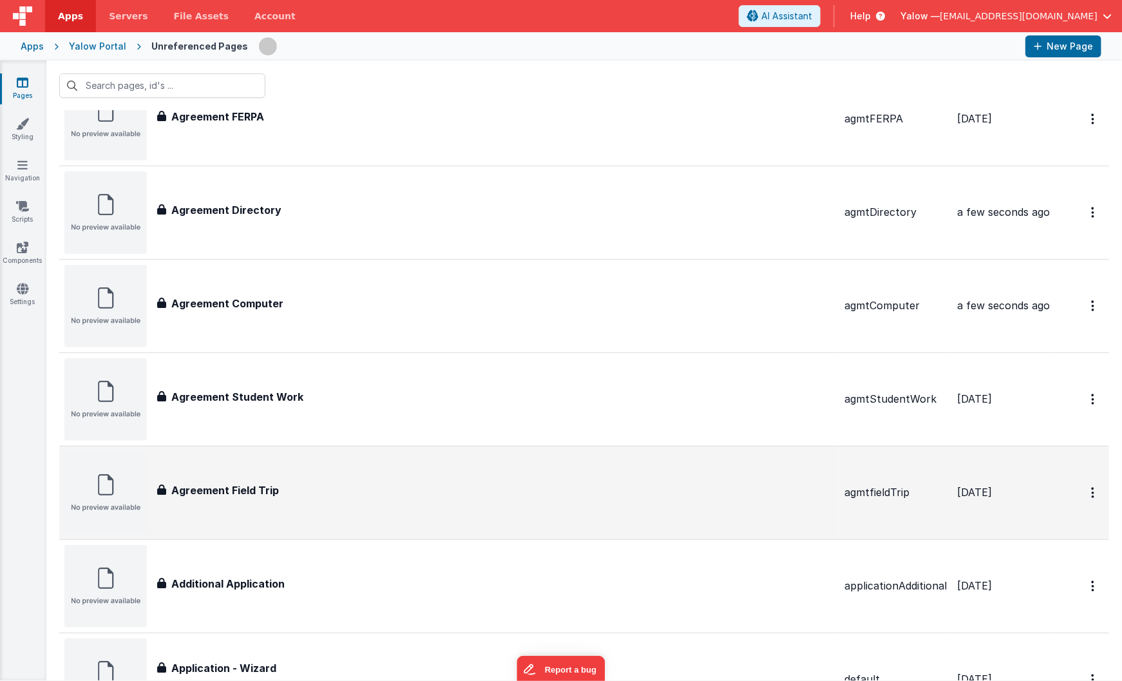
click at [267, 498] on div "Agreement Field Trip Agreement Field Trip" at bounding box center [495, 493] width 677 height 21
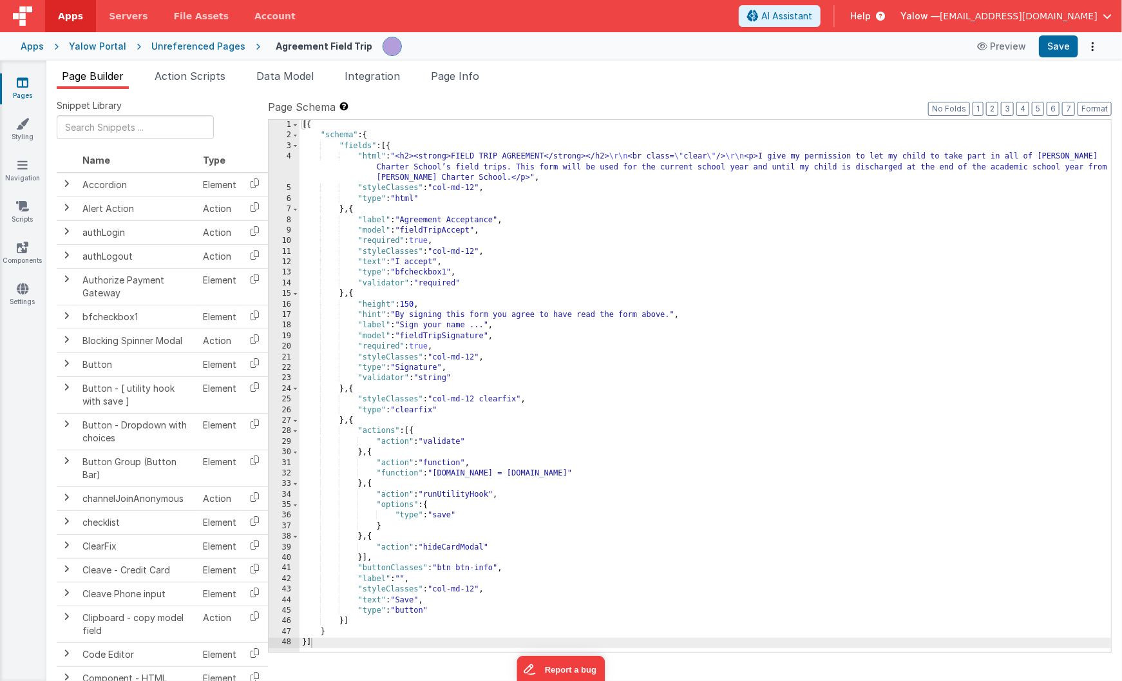
click at [184, 50] on div "Unreferenced Pages" at bounding box center [198, 46] width 94 height 13
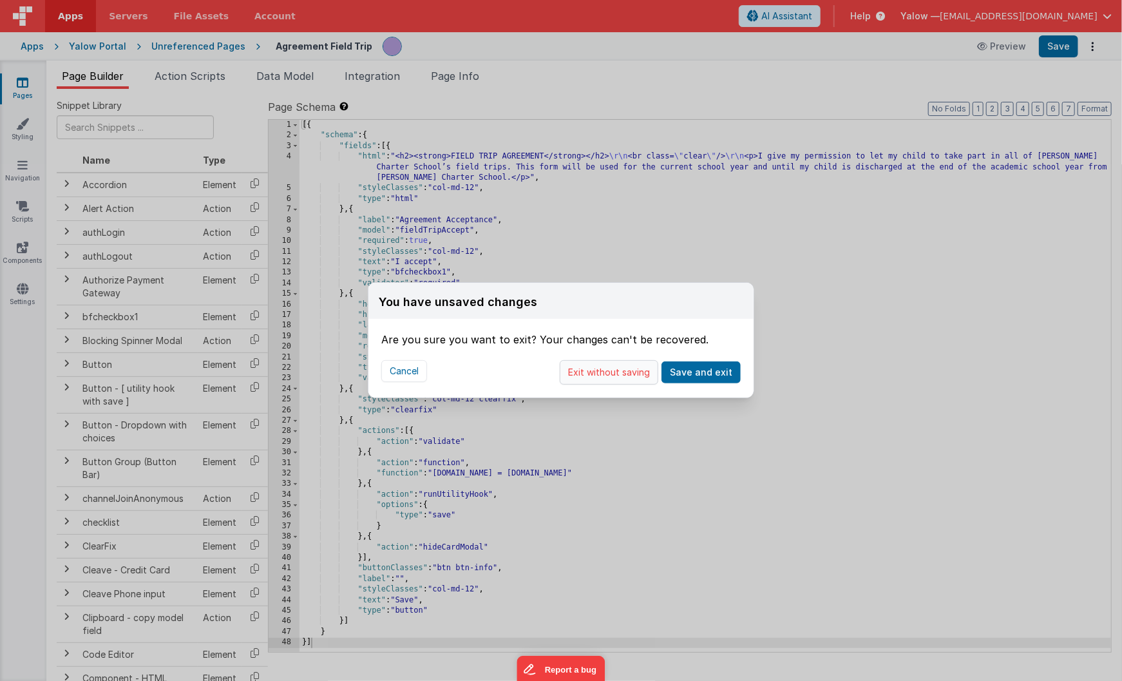
click at [608, 372] on button "Exit without saving" at bounding box center [609, 372] width 99 height 24
